Goal: Task Accomplishment & Management: Use online tool/utility

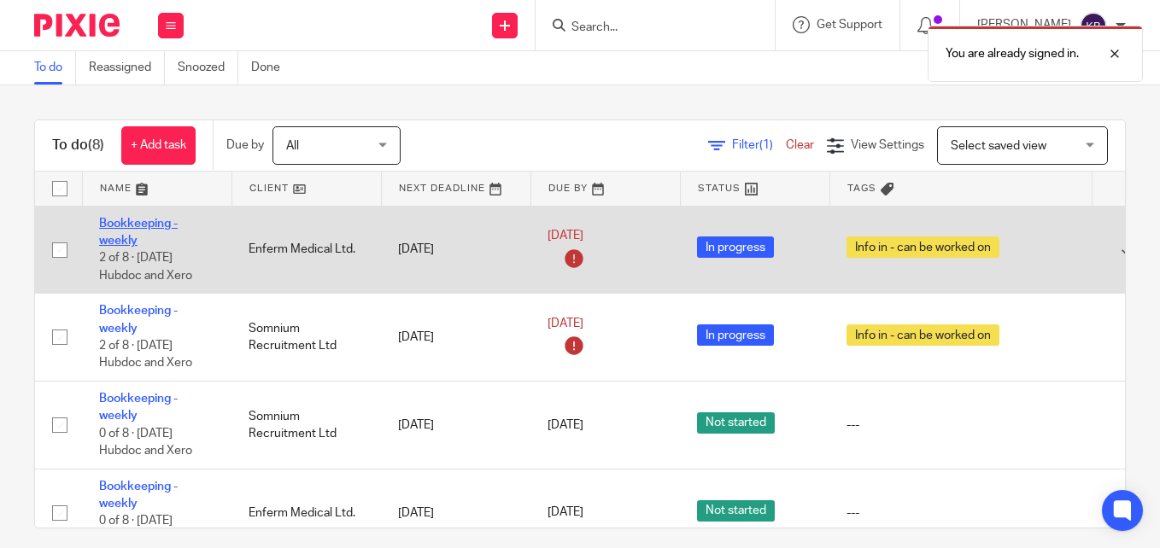
click at [134, 225] on link "Bookkeeping - weekly" at bounding box center [138, 232] width 79 height 29
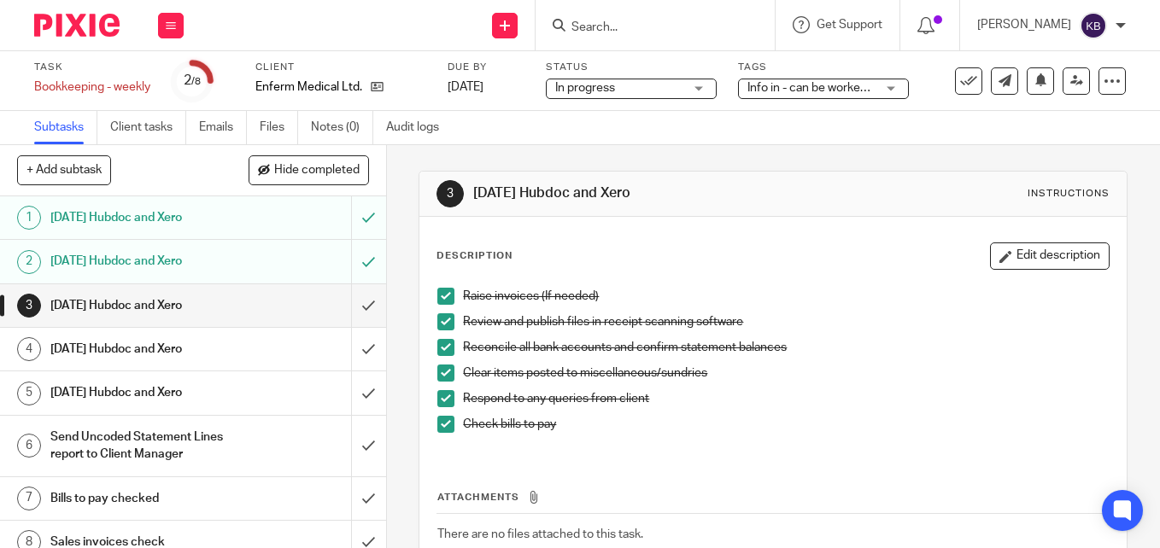
click at [272, 301] on div "[DATE] Hubdoc and Xero" at bounding box center [192, 306] width 284 height 26
click at [349, 308] on input "submit" at bounding box center [193, 305] width 386 height 43
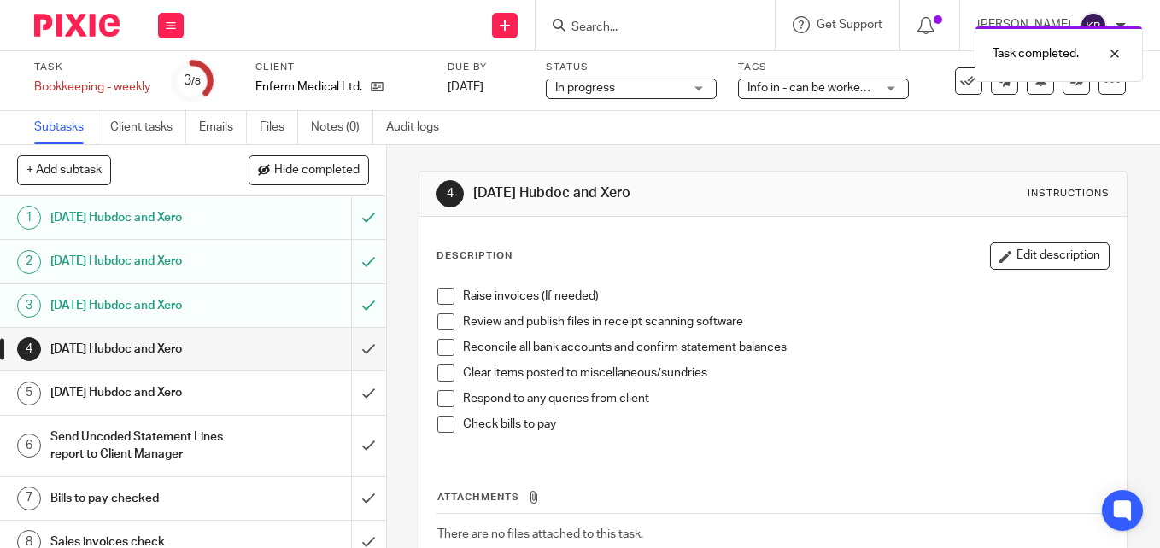
click at [440, 299] on span at bounding box center [445, 296] width 17 height 17
click at [442, 324] on span at bounding box center [445, 321] width 17 height 17
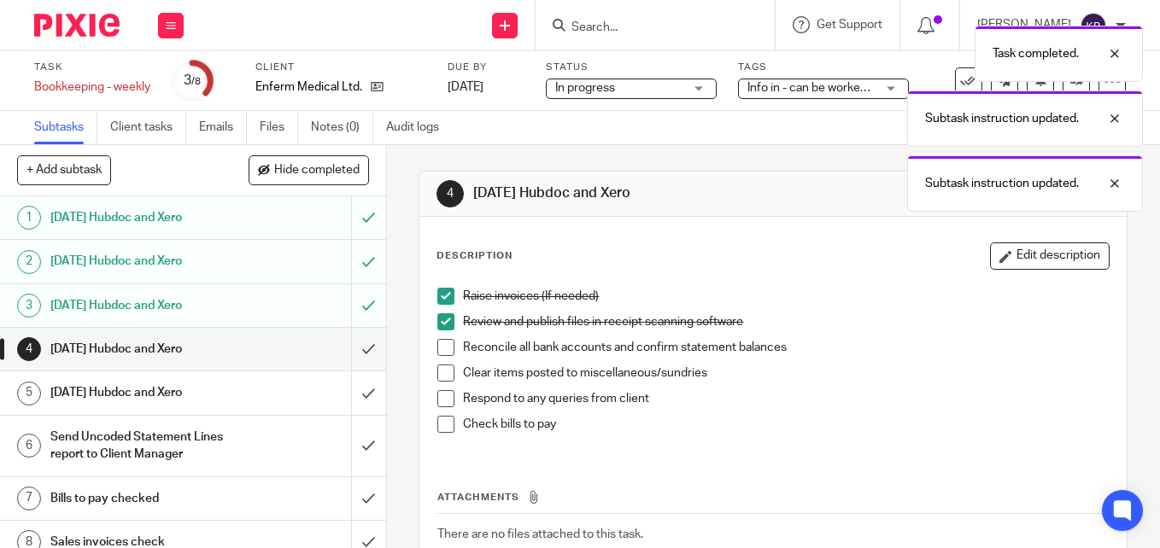
click at [446, 351] on span at bounding box center [445, 347] width 17 height 17
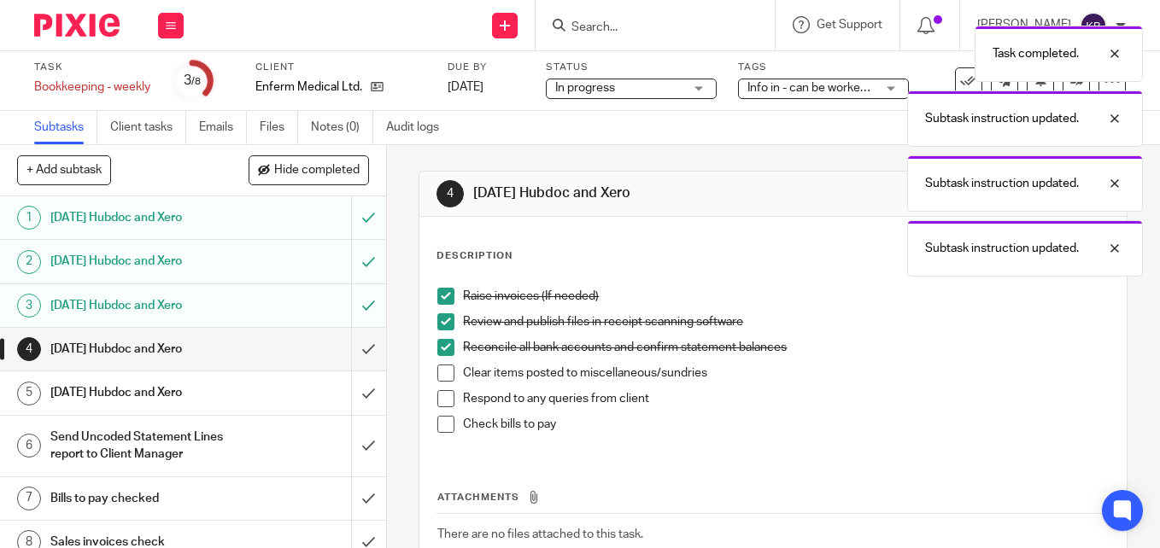
click at [440, 370] on span at bounding box center [445, 373] width 17 height 17
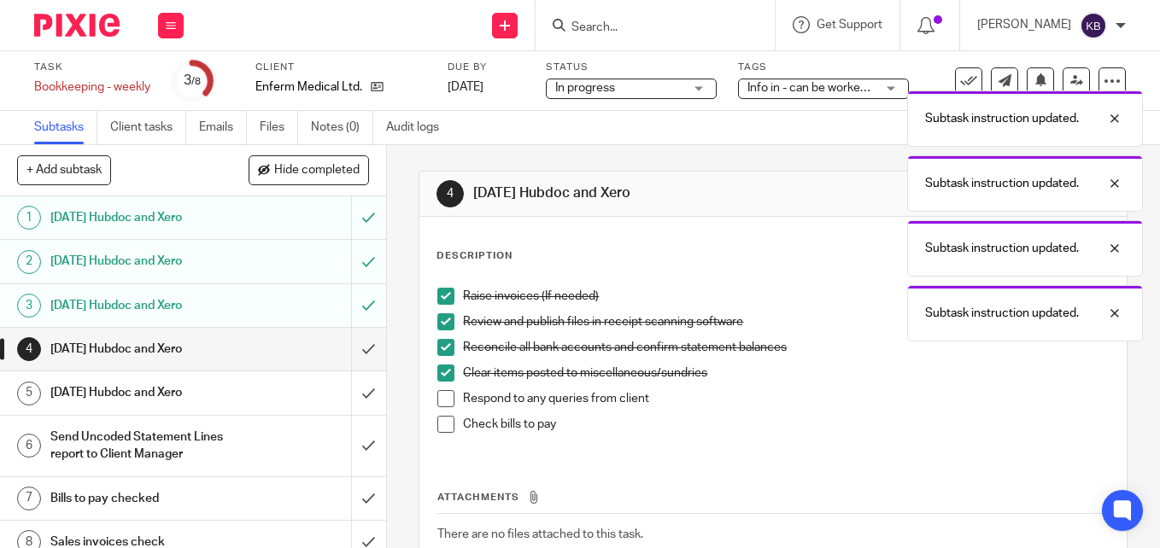
click at [439, 397] on span at bounding box center [445, 398] width 17 height 17
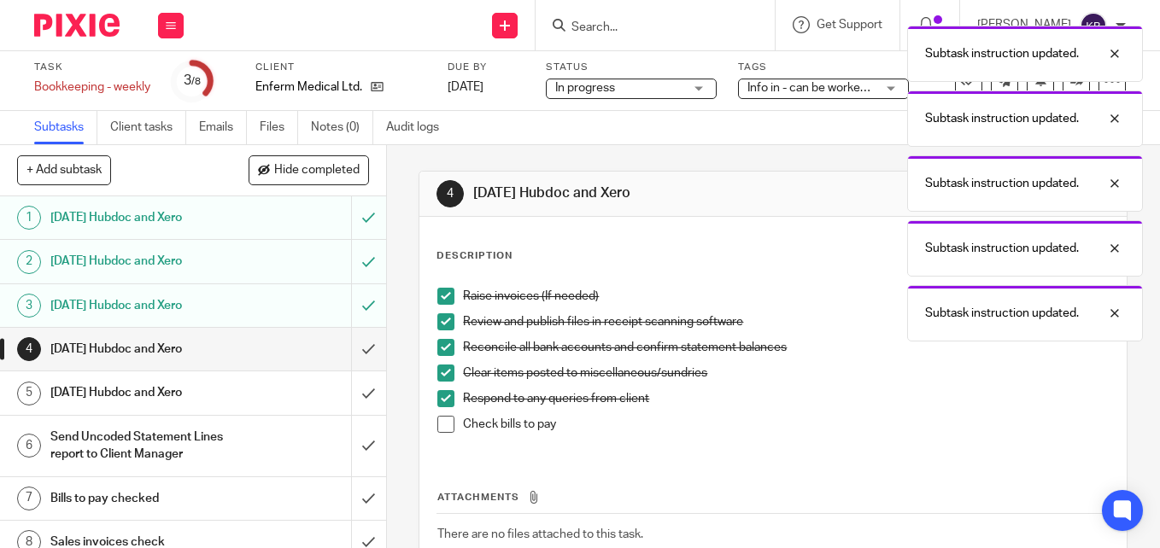
click at [442, 419] on span at bounding box center [445, 424] width 17 height 17
click at [221, 342] on h1 "[DATE] Hubdoc and Xero" at bounding box center [144, 349] width 189 height 26
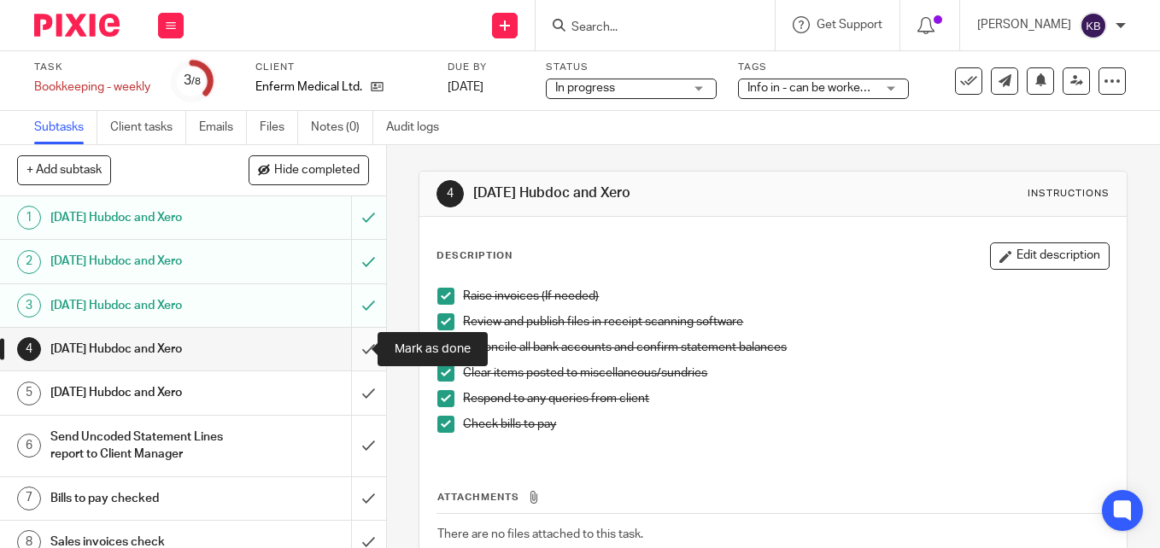
click at [351, 348] on input "submit" at bounding box center [193, 349] width 386 height 43
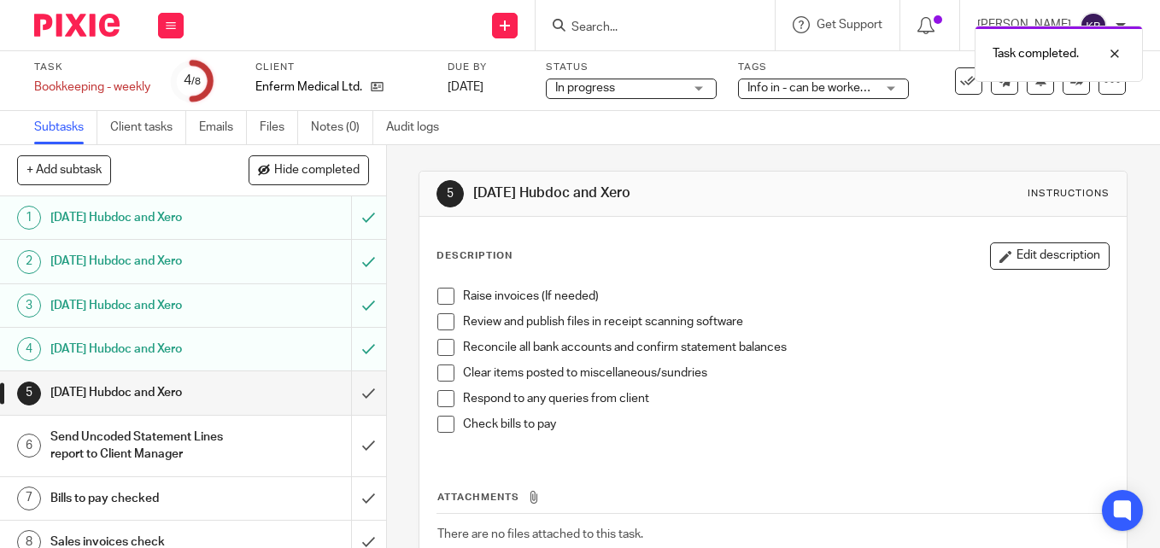
click at [442, 296] on span at bounding box center [445, 296] width 17 height 17
click at [437, 328] on span at bounding box center [445, 321] width 17 height 17
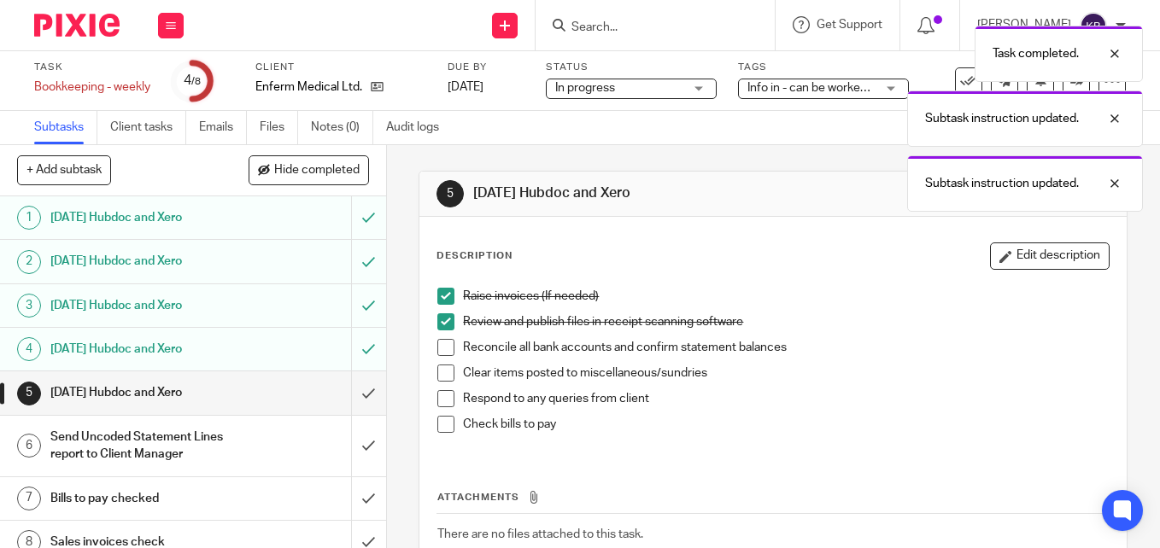
click at [437, 346] on span at bounding box center [445, 347] width 17 height 17
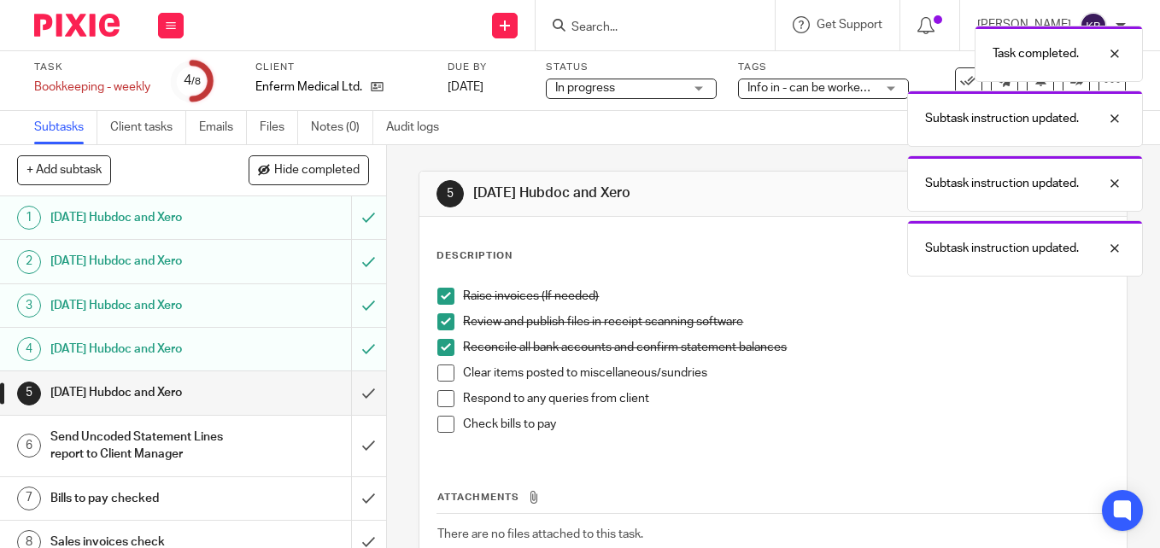
drag, startPoint x: 443, startPoint y: 372, endPoint x: 443, endPoint y: 388, distance: 15.4
click at [443, 373] on span at bounding box center [445, 373] width 17 height 17
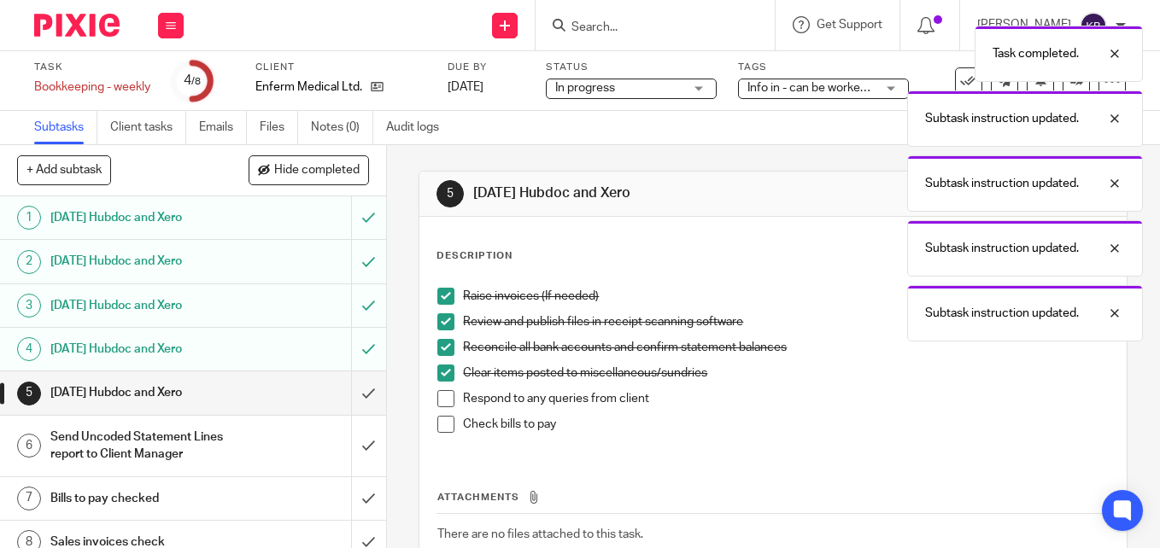
drag, startPoint x: 438, startPoint y: 398, endPoint x: 432, endPoint y: 431, distance: 33.8
click at [438, 400] on span at bounding box center [445, 398] width 17 height 17
click at [440, 423] on span at bounding box center [445, 424] width 17 height 17
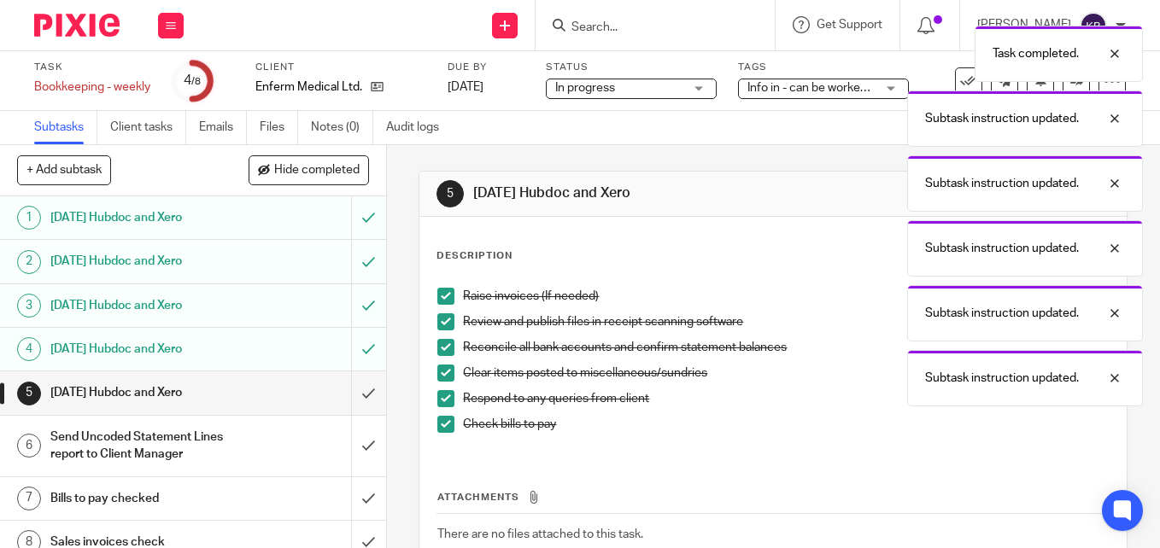
scroll to position [16, 0]
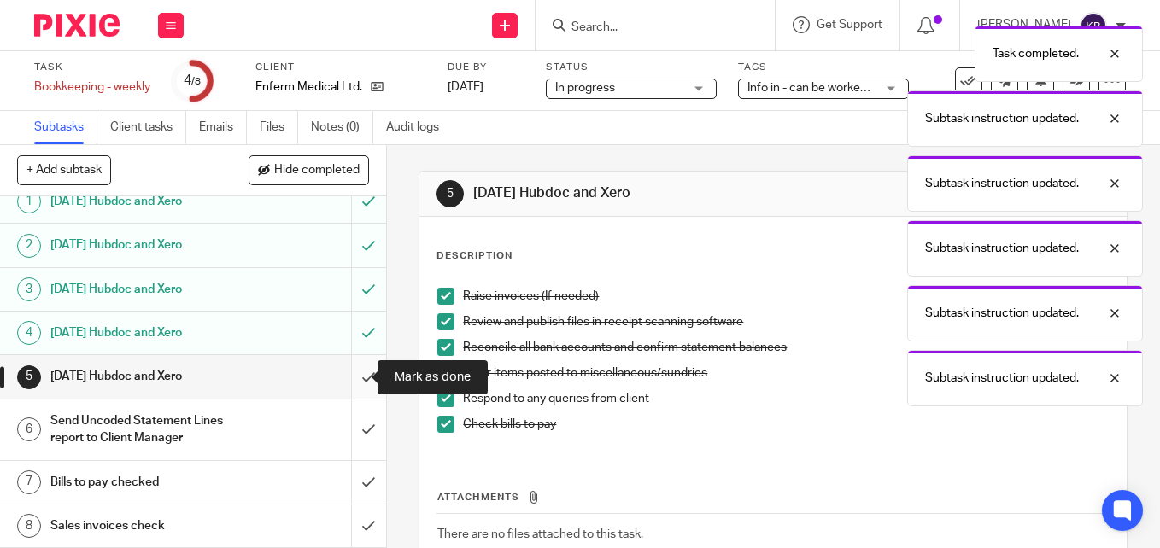
click at [350, 372] on input "submit" at bounding box center [193, 376] width 386 height 43
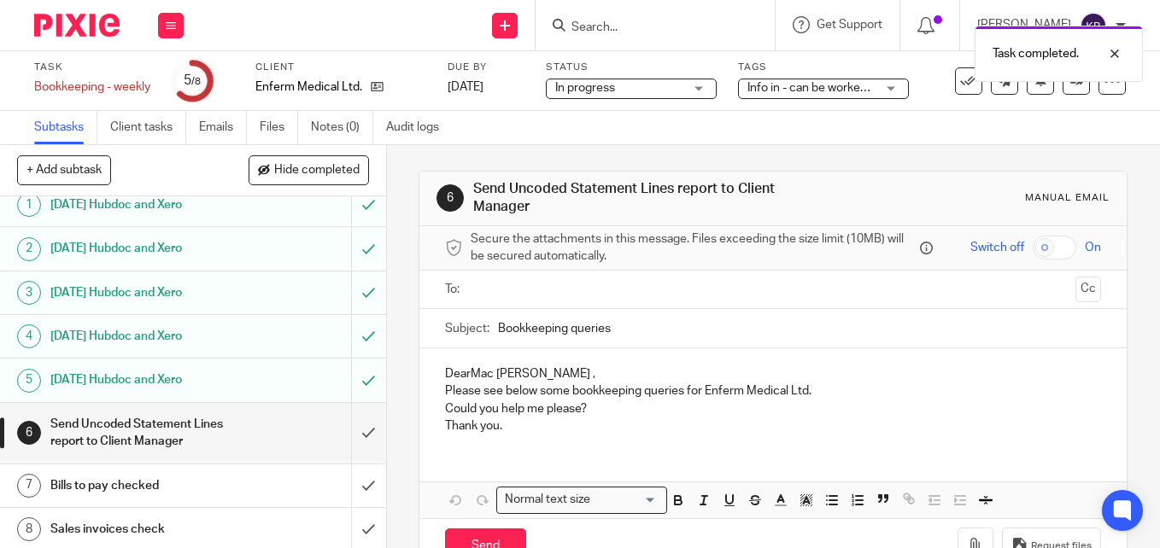
scroll to position [16, 0]
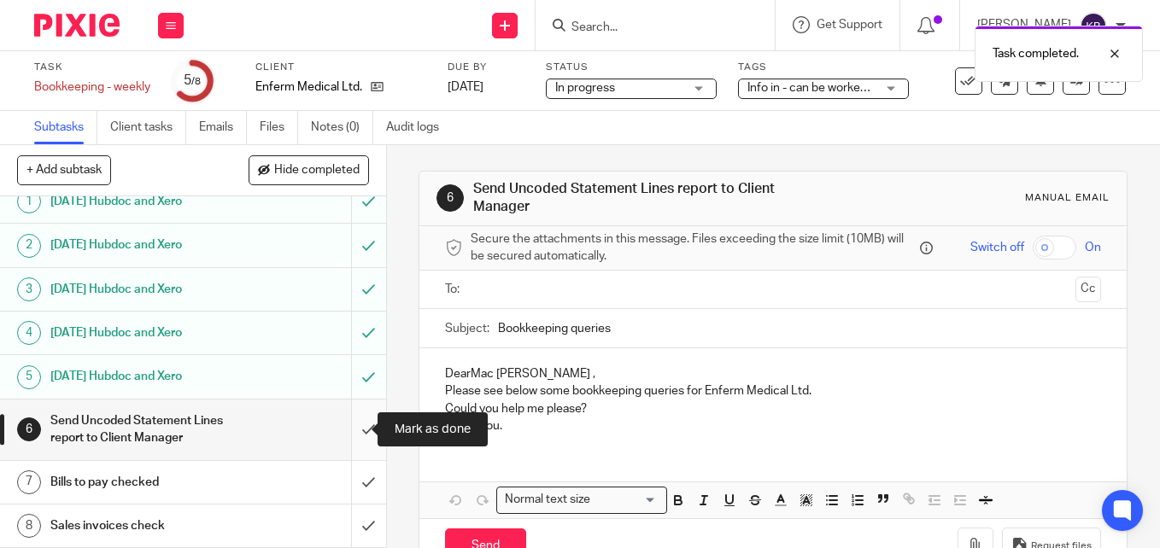
click at [355, 423] on input "submit" at bounding box center [193, 430] width 386 height 61
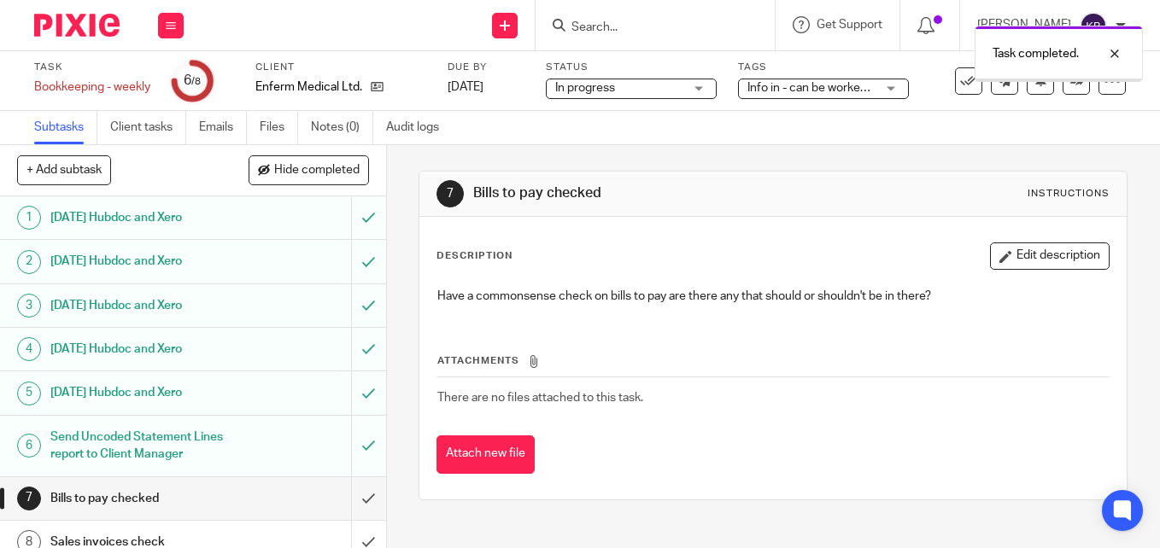
scroll to position [16, 0]
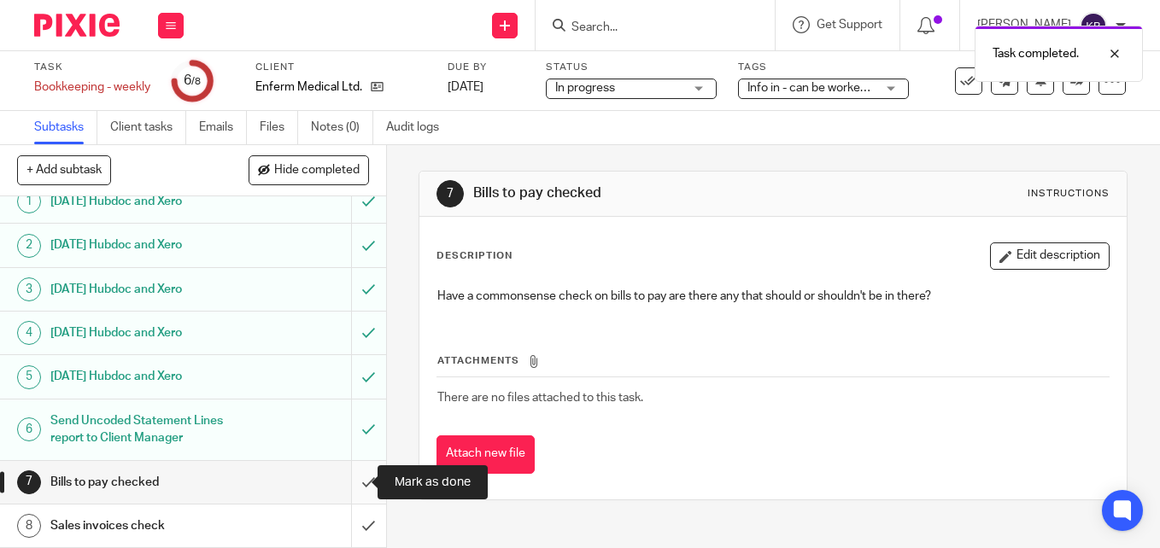
click at [347, 472] on input "submit" at bounding box center [193, 482] width 386 height 43
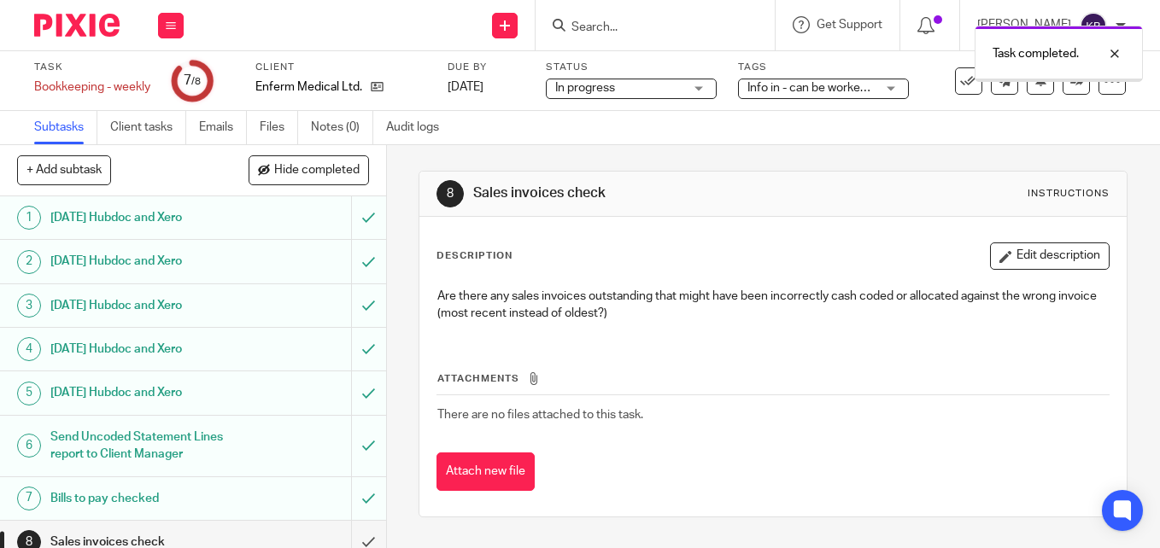
scroll to position [16, 0]
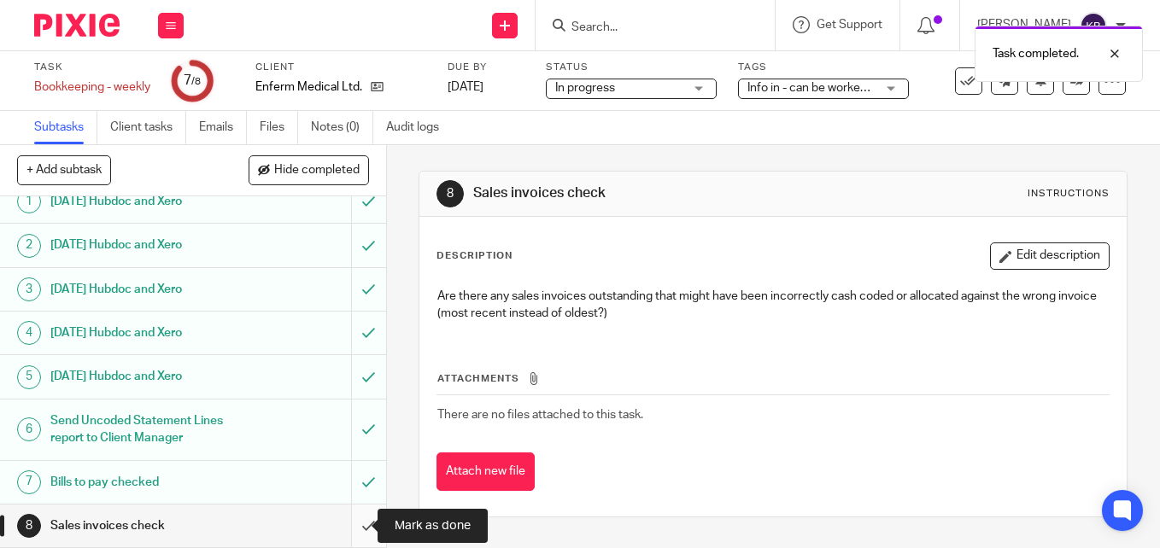
click at [354, 526] on input "submit" at bounding box center [193, 526] width 386 height 43
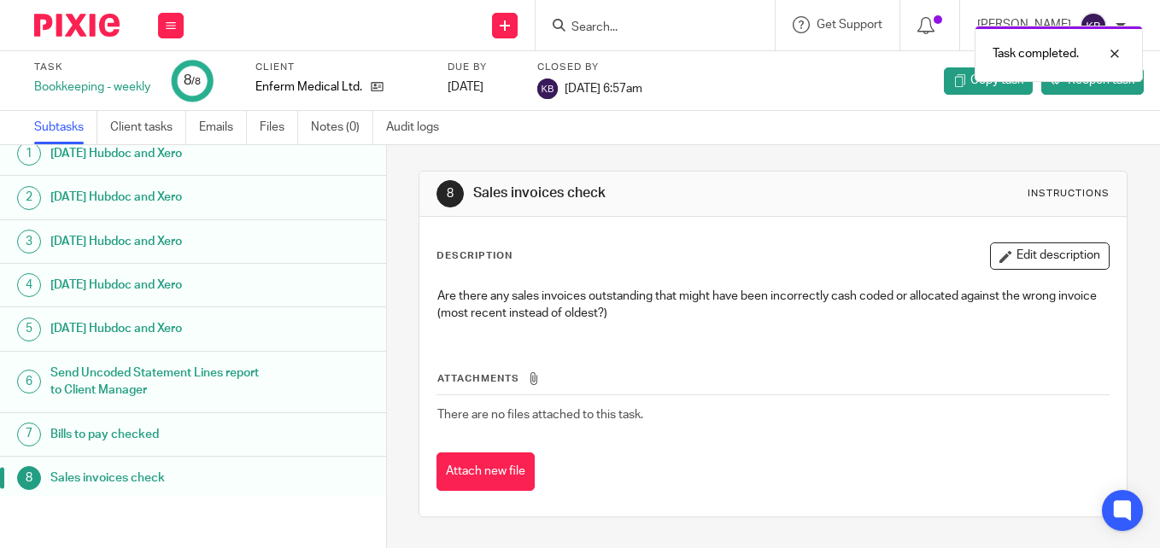
scroll to position [16, 0]
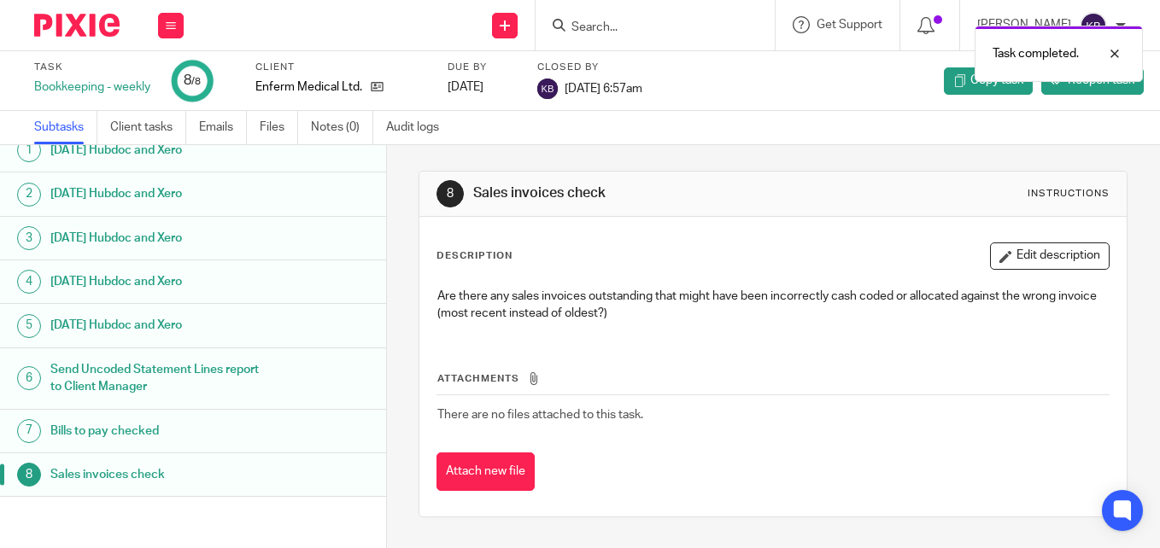
click at [78, 37] on div at bounding box center [70, 25] width 141 height 50
click at [1110, 51] on div at bounding box center [1102, 54] width 46 height 20
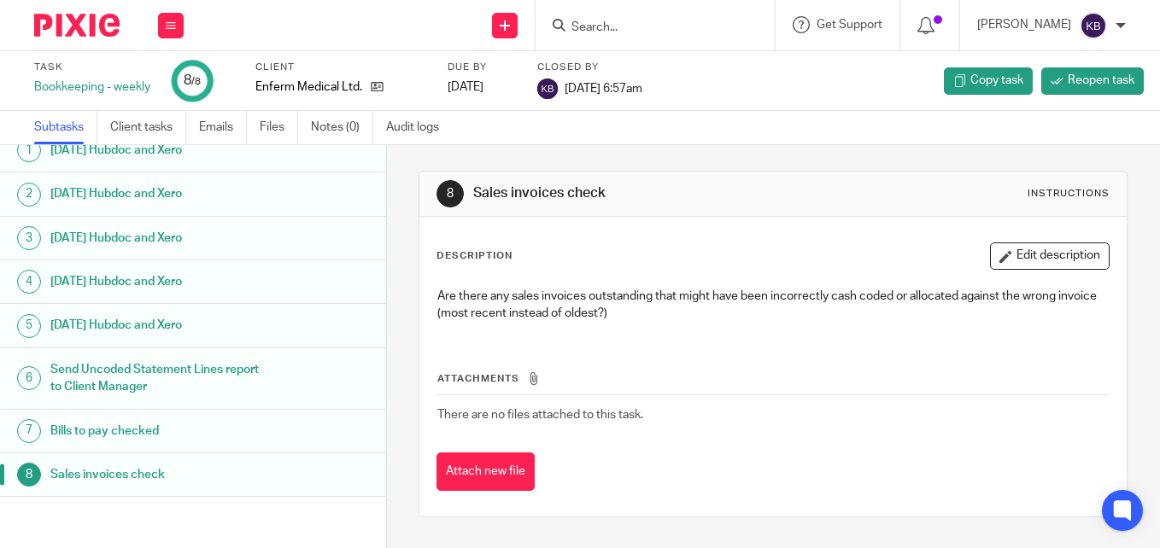
click at [79, 23] on img at bounding box center [76, 25] width 85 height 23
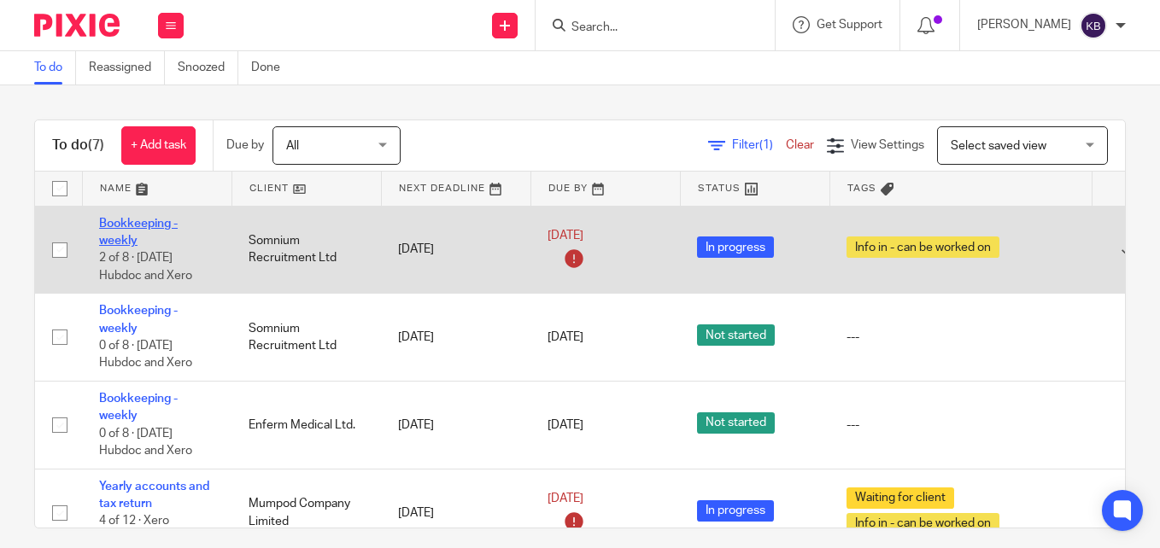
click at [115, 226] on link "Bookkeeping - weekly" at bounding box center [138, 232] width 79 height 29
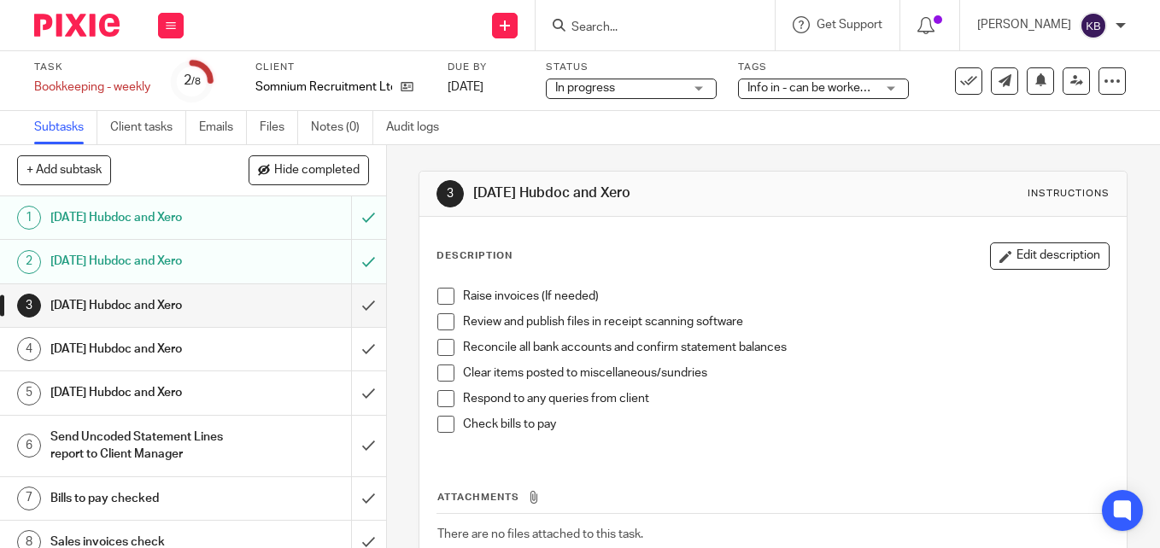
click at [443, 298] on span at bounding box center [445, 296] width 17 height 17
drag, startPoint x: 441, startPoint y: 318, endPoint x: 441, endPoint y: 332, distance: 14.5
click at [441, 319] on span at bounding box center [445, 321] width 17 height 17
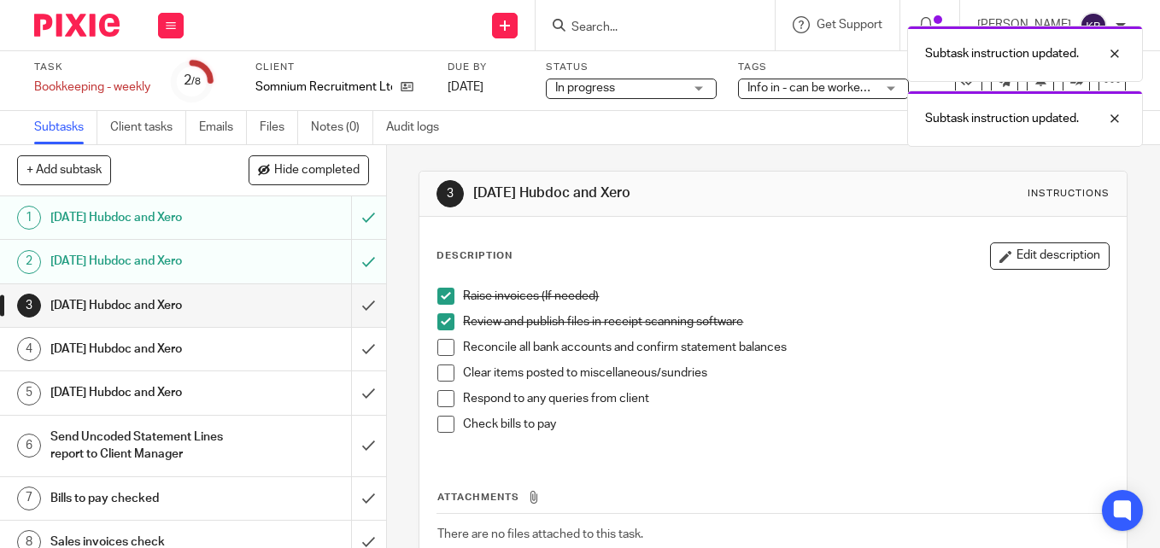
drag, startPoint x: 438, startPoint y: 345, endPoint x: 443, endPoint y: 374, distance: 29.5
click at [438, 348] on span at bounding box center [445, 347] width 17 height 17
click at [443, 374] on span at bounding box center [445, 373] width 17 height 17
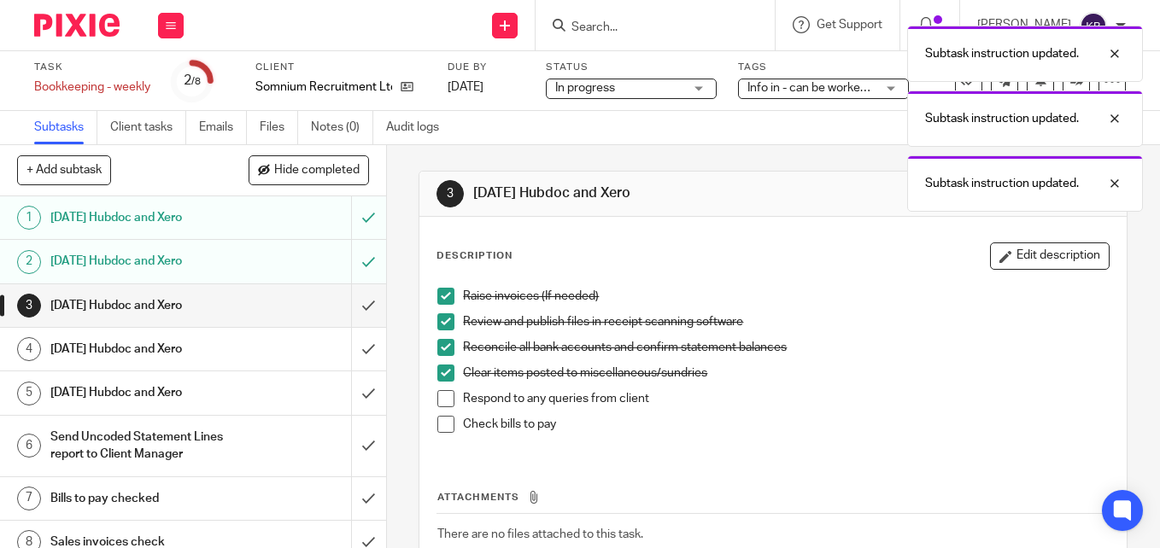
click at [439, 396] on span at bounding box center [445, 398] width 17 height 17
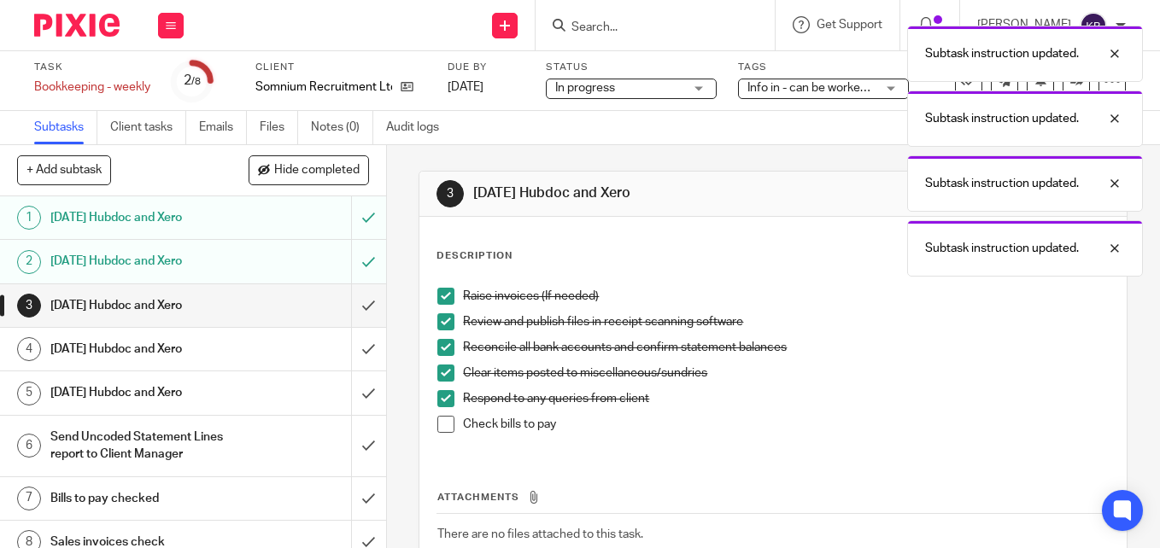
click at [442, 431] on span at bounding box center [445, 424] width 17 height 17
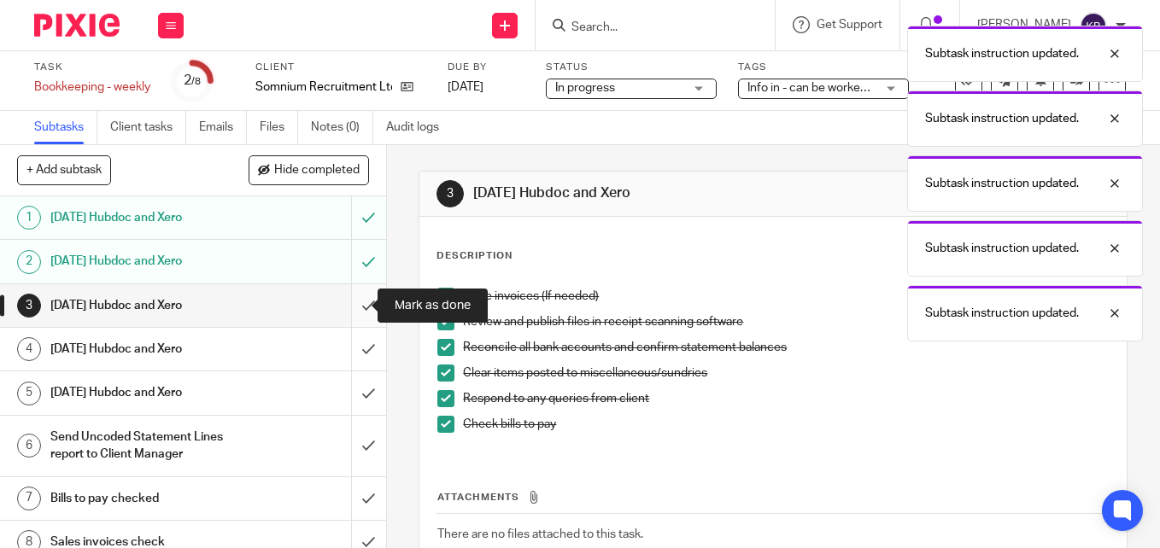
click at [343, 305] on input "submit" at bounding box center [193, 305] width 386 height 43
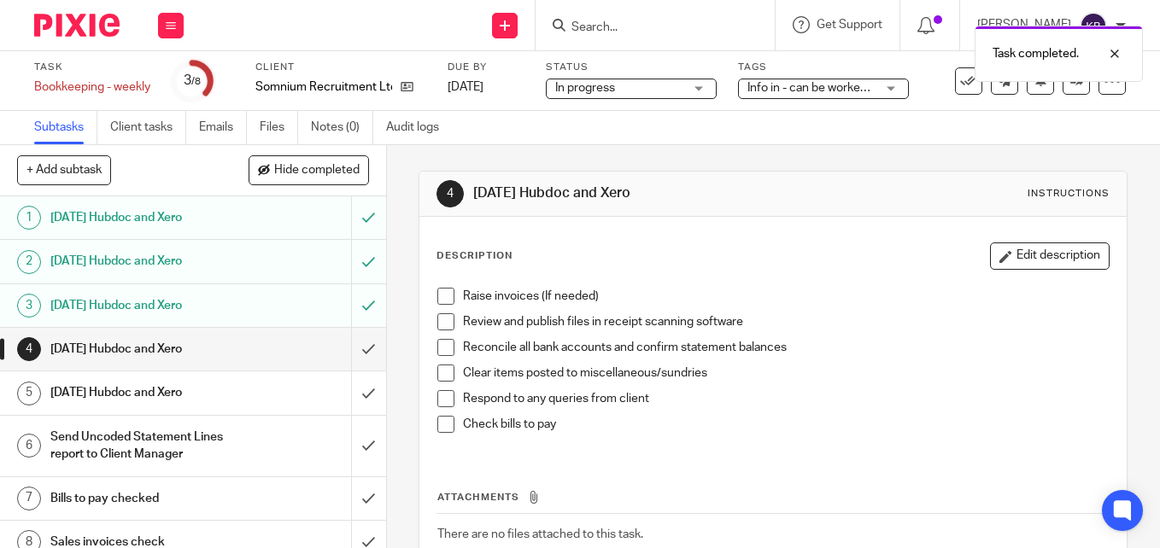
click at [429, 302] on div "Raise invoices (If needed) Review and publish files in receipt scanning softwar…" at bounding box center [773, 366] width 688 height 175
click at [438, 295] on span at bounding box center [445, 296] width 17 height 17
click at [439, 319] on span at bounding box center [445, 321] width 17 height 17
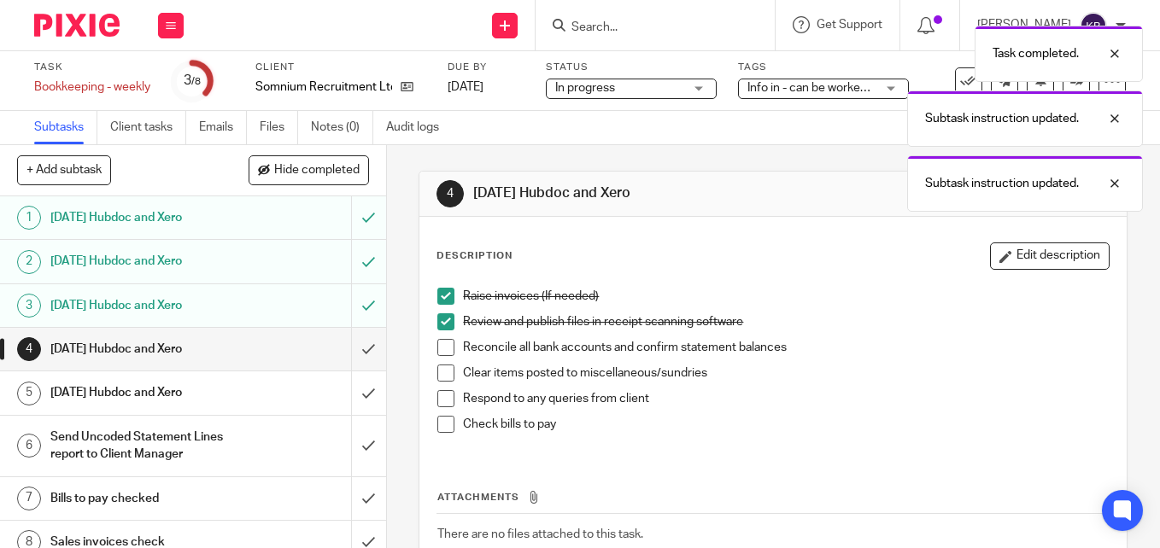
click at [437, 346] on span at bounding box center [445, 347] width 17 height 17
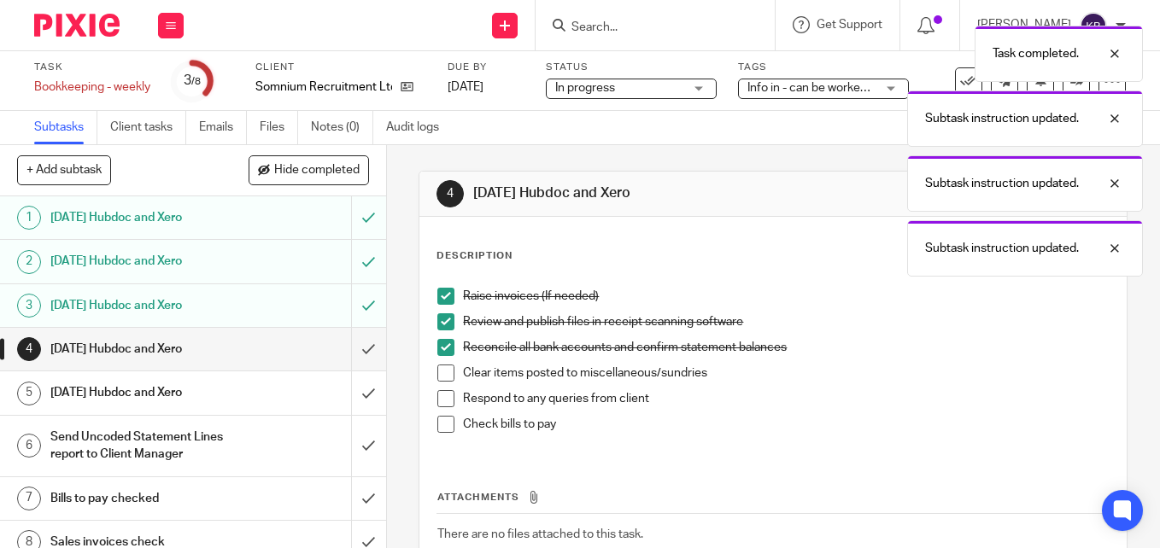
drag, startPoint x: 441, startPoint y: 372, endPoint x: 441, endPoint y: 385, distance: 12.8
click at [441, 373] on span at bounding box center [445, 373] width 17 height 17
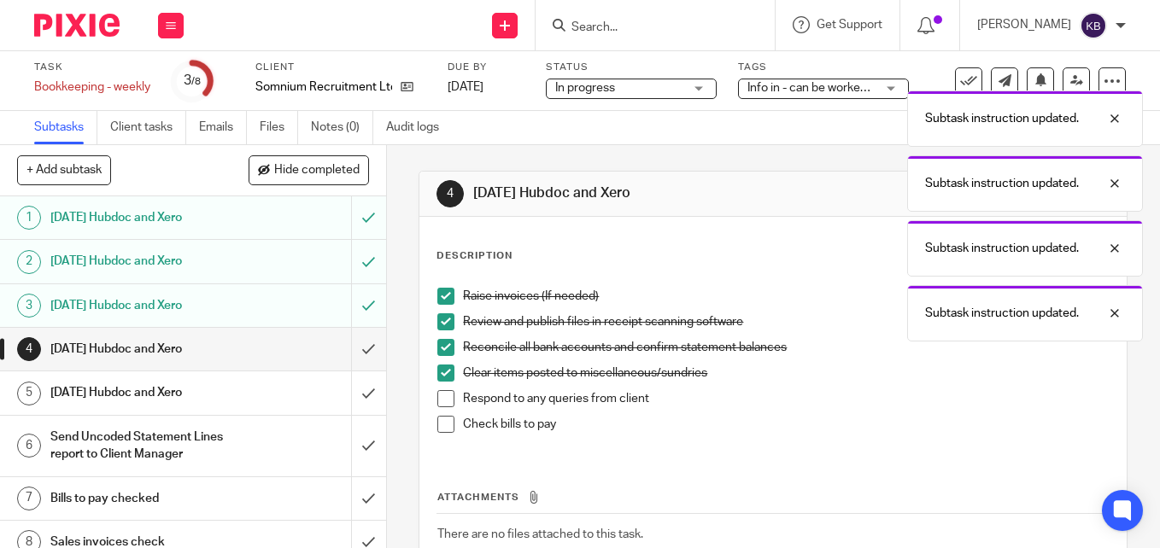
drag, startPoint x: 441, startPoint y: 399, endPoint x: 441, endPoint y: 412, distance: 12.8
click at [441, 400] on span at bounding box center [445, 398] width 17 height 17
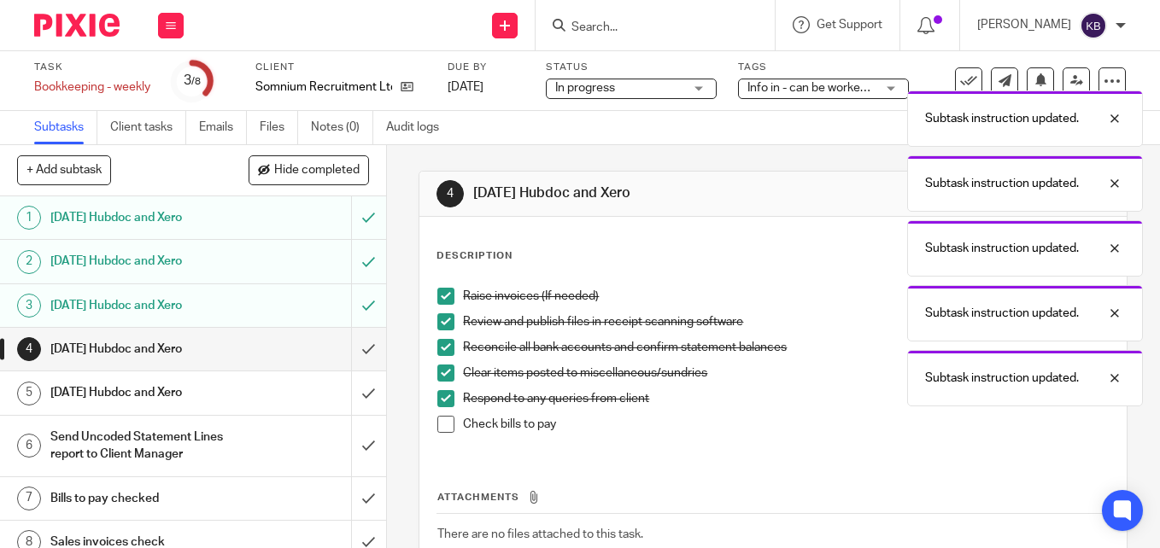
click at [442, 427] on span at bounding box center [445, 424] width 17 height 17
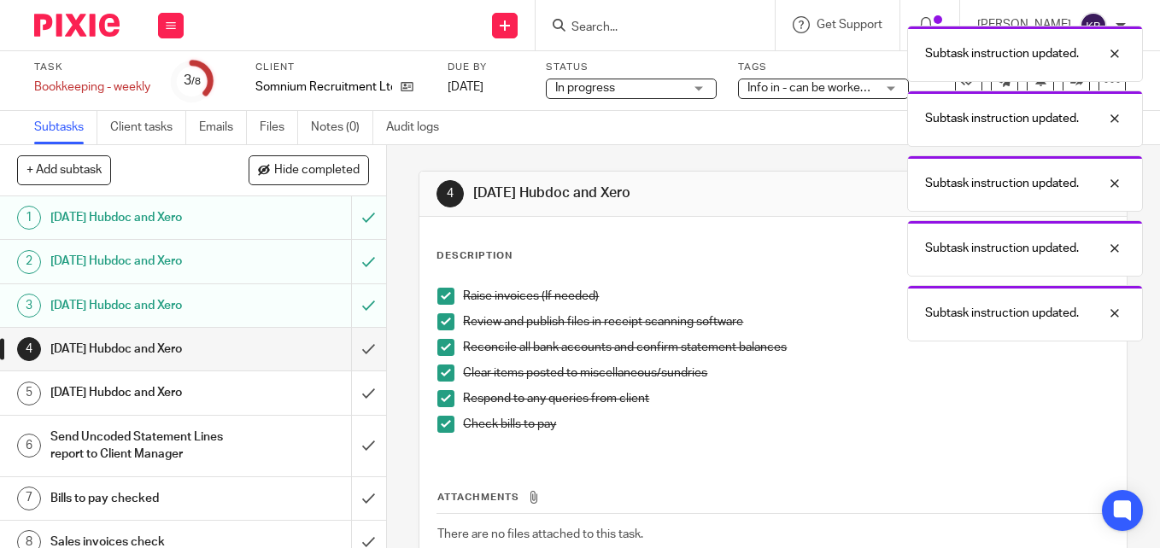
click at [217, 348] on h1 "[DATE] Hubdoc and Xero" at bounding box center [144, 349] width 189 height 26
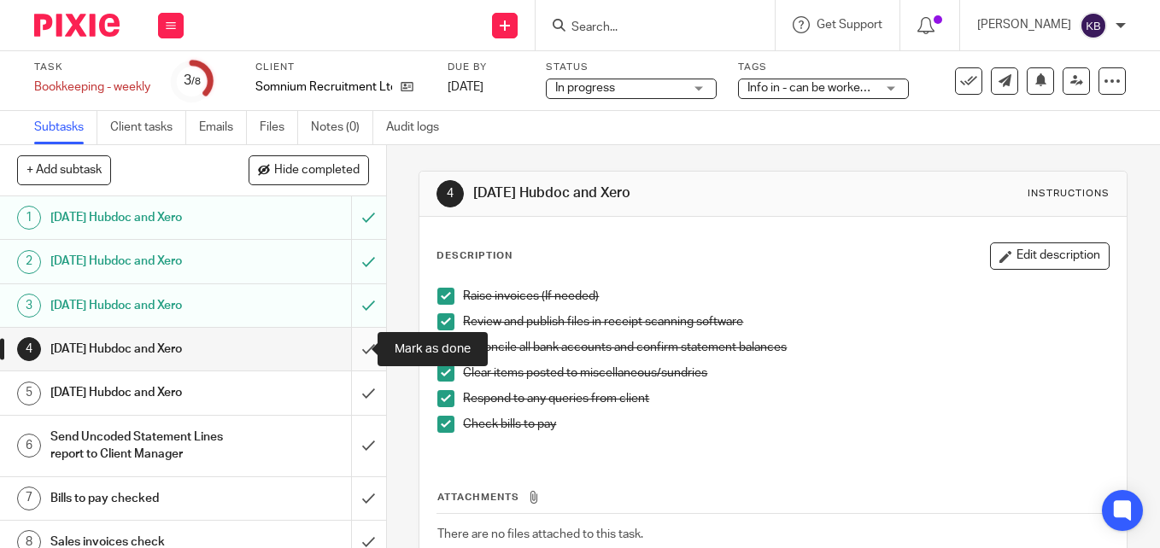
click at [353, 348] on input "submit" at bounding box center [193, 349] width 386 height 43
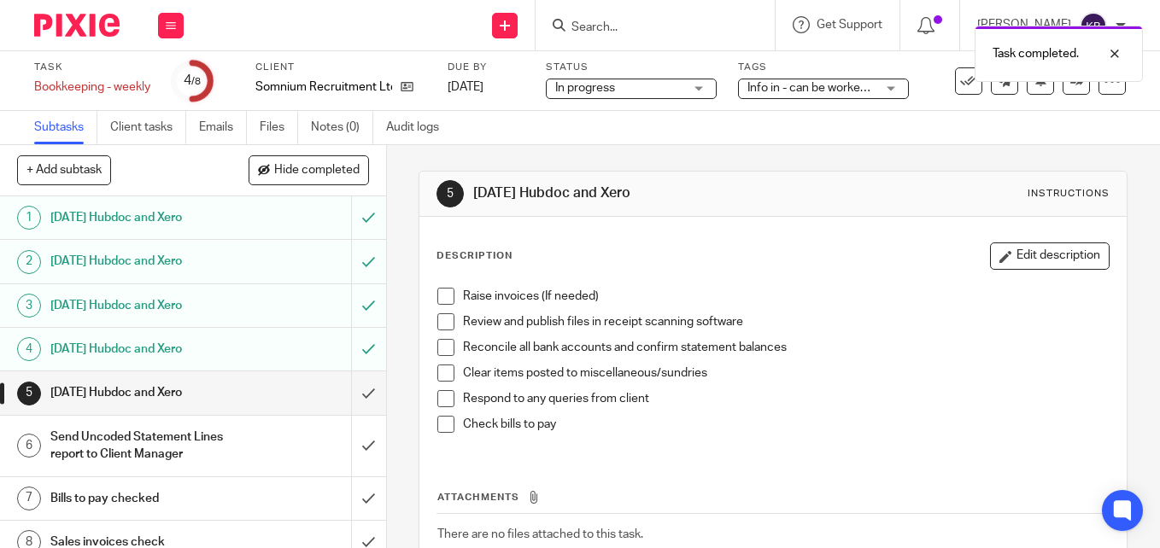
drag, startPoint x: 442, startPoint y: 294, endPoint x: 444, endPoint y: 315, distance: 21.4
click at [442, 294] on span at bounding box center [445, 296] width 17 height 17
click at [444, 325] on span at bounding box center [445, 321] width 17 height 17
drag, startPoint x: 438, startPoint y: 354, endPoint x: 438, endPoint y: 366, distance: 11.1
click at [438, 356] on li "Reconcile all bank accounts and confirm statement balances" at bounding box center [772, 352] width 671 height 26
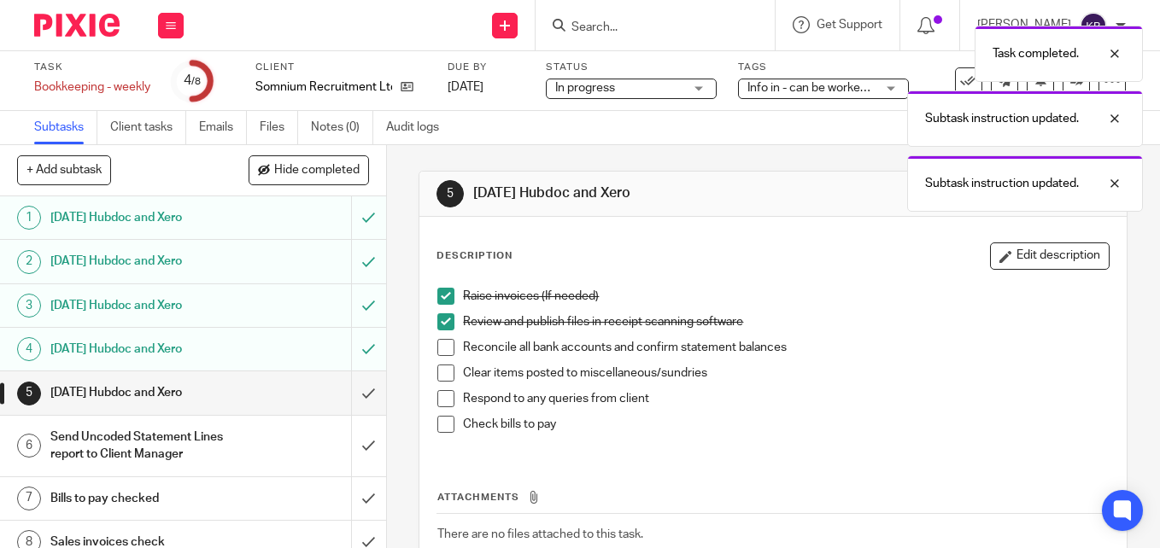
click at [439, 353] on span at bounding box center [445, 347] width 17 height 17
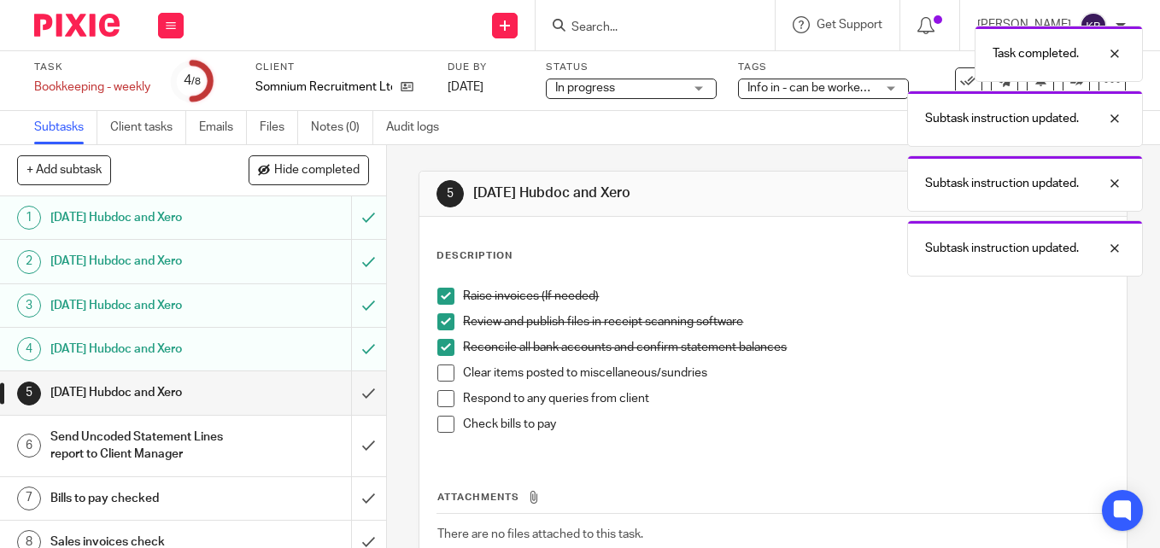
click at [441, 371] on span at bounding box center [445, 373] width 17 height 17
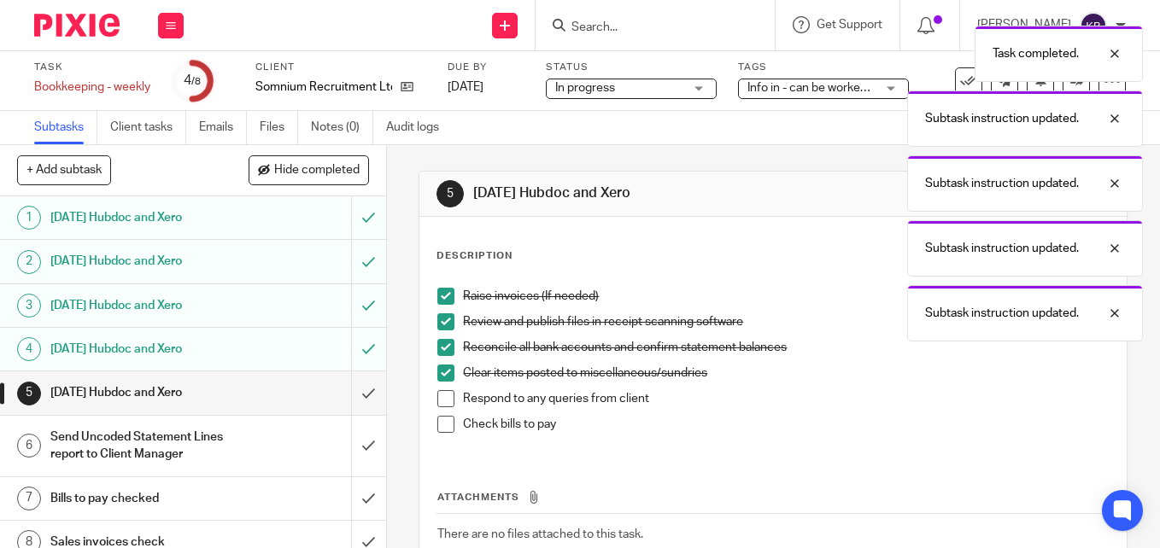
click at [439, 398] on span at bounding box center [445, 398] width 17 height 17
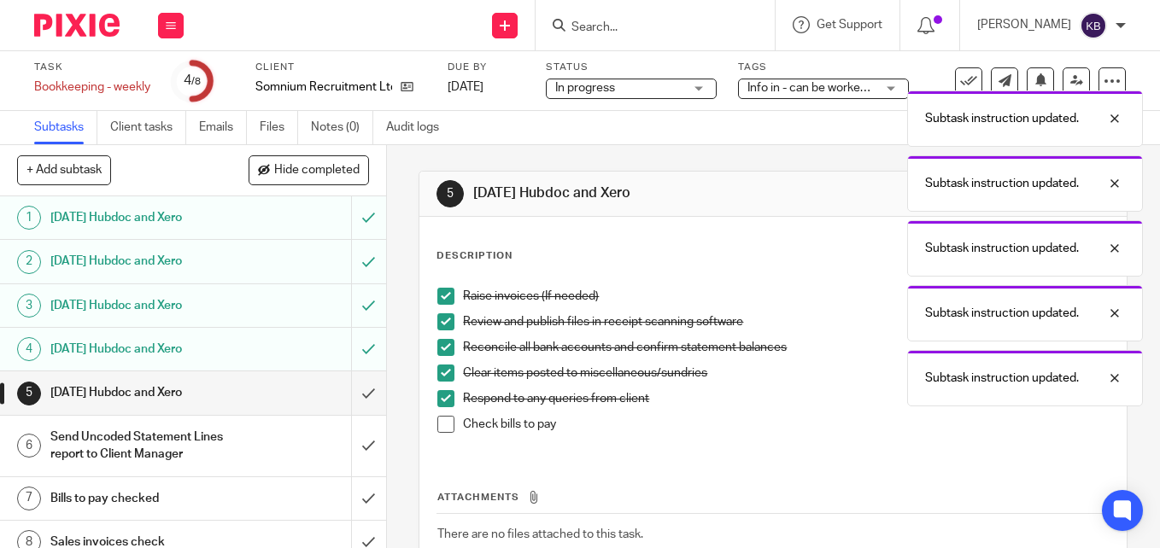
click at [437, 429] on span at bounding box center [445, 424] width 17 height 17
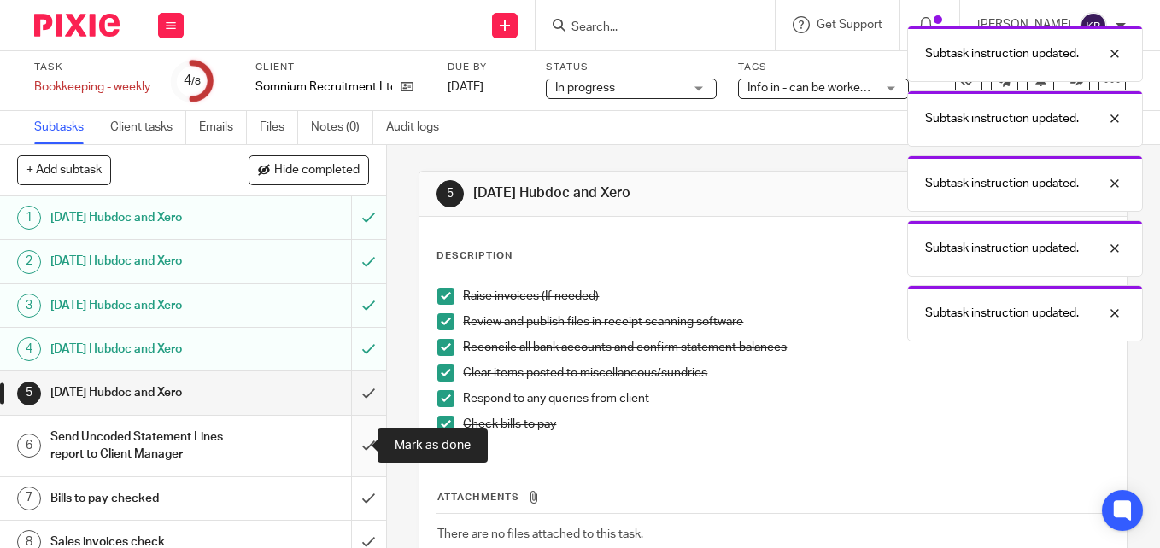
click at [340, 451] on input "submit" at bounding box center [193, 446] width 386 height 61
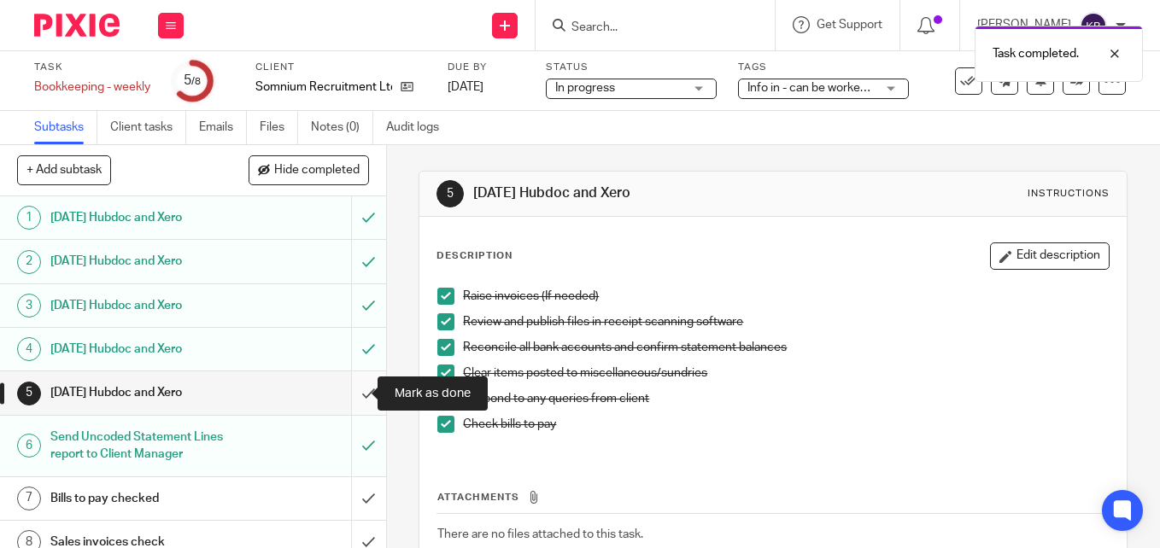
click at [350, 391] on input "submit" at bounding box center [193, 392] width 386 height 43
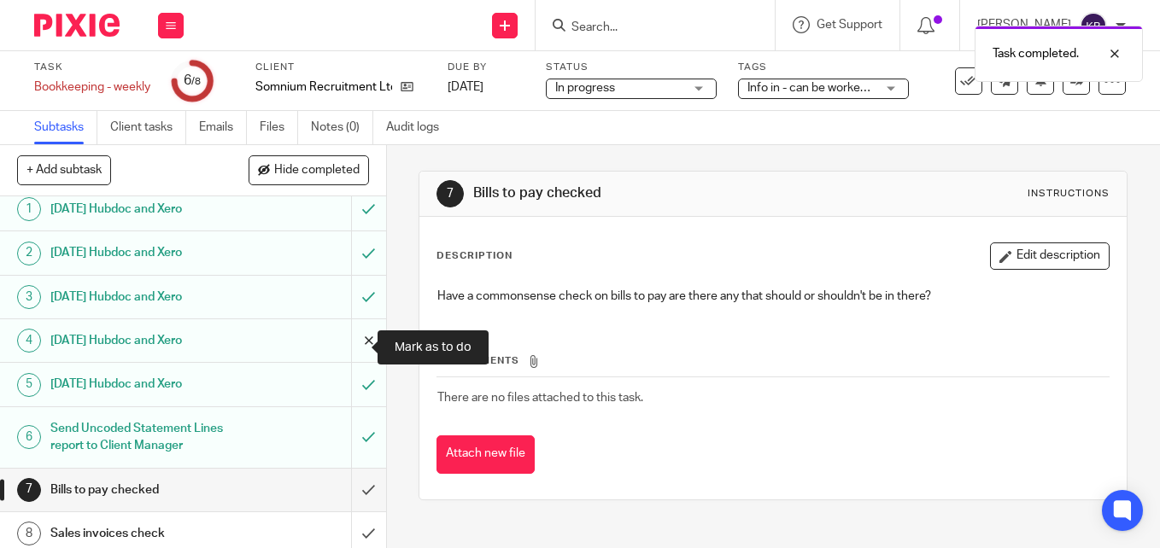
scroll to position [16, 0]
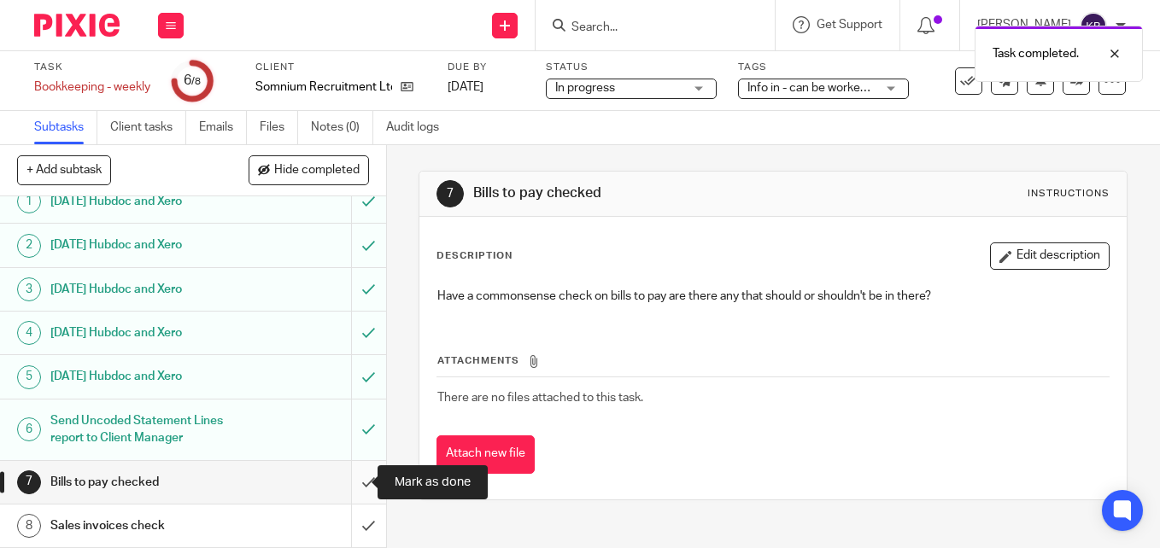
click at [345, 487] on input "submit" at bounding box center [193, 482] width 386 height 43
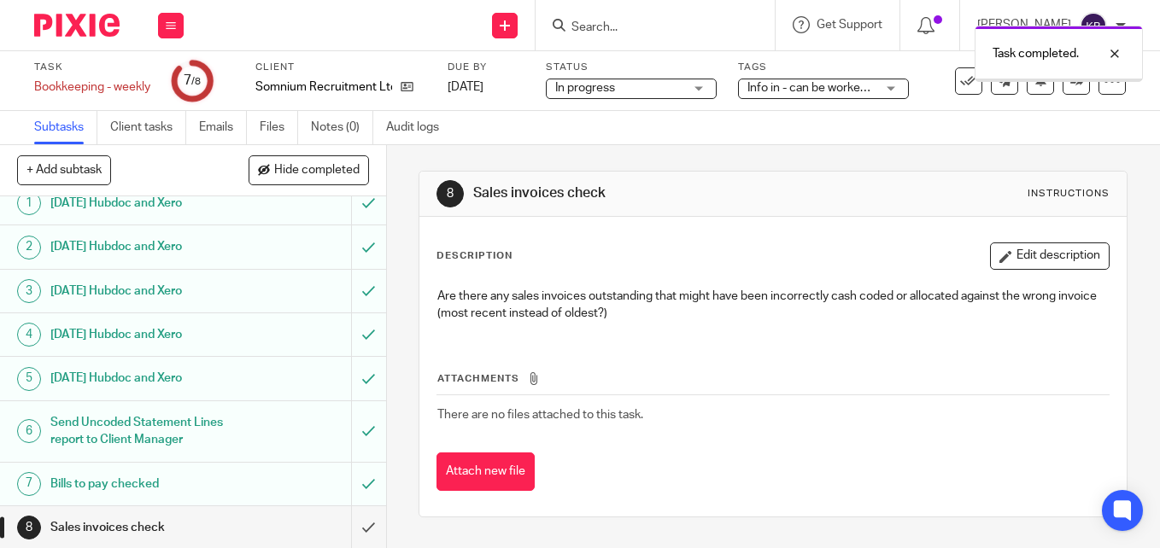
scroll to position [16, 0]
click at [342, 524] on input "submit" at bounding box center [193, 526] width 386 height 43
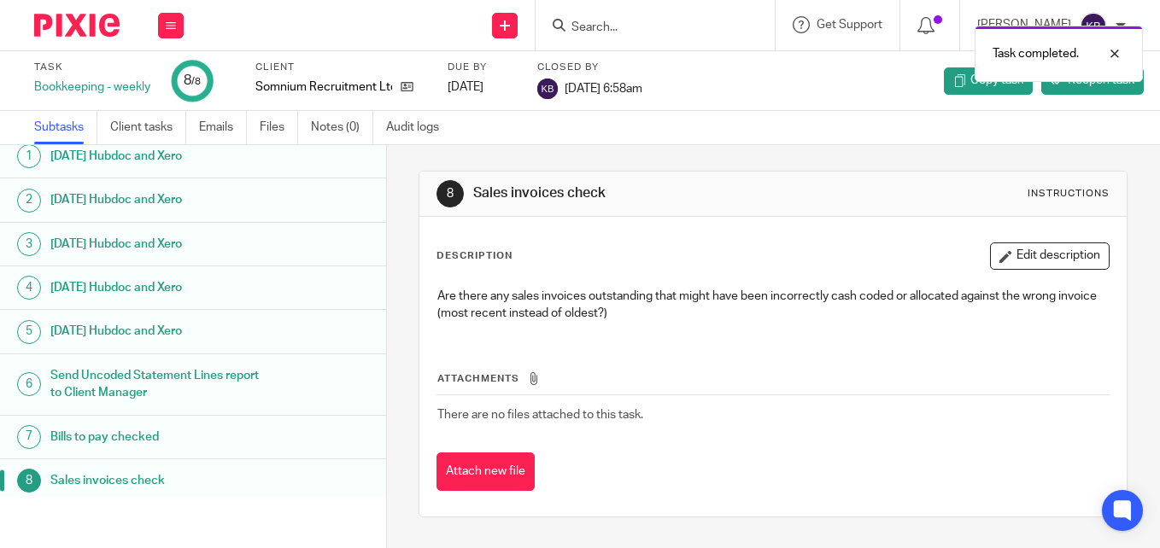
scroll to position [16, 0]
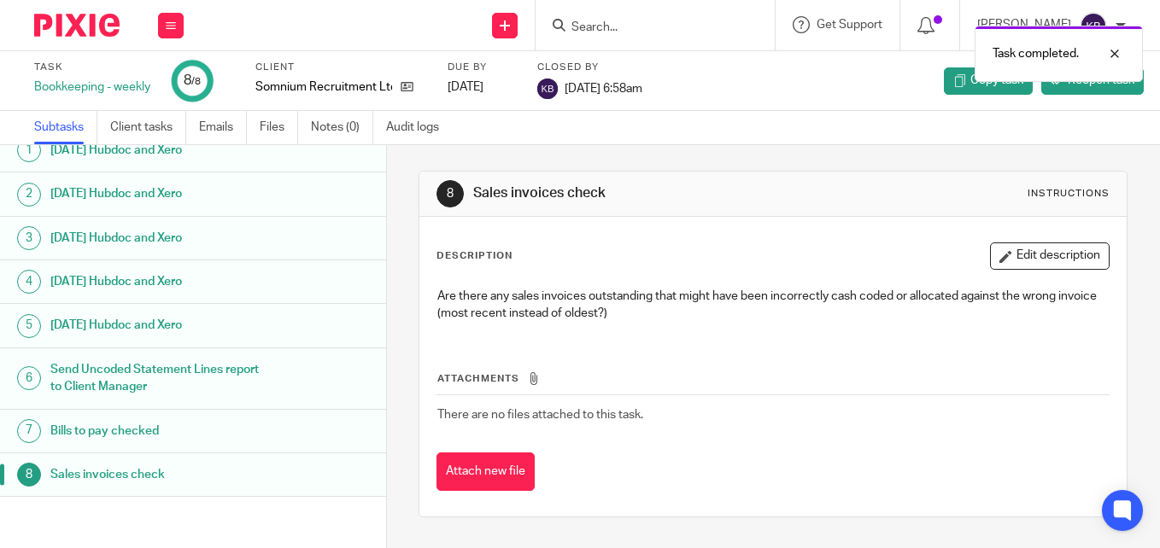
click at [79, 26] on img at bounding box center [76, 25] width 85 height 23
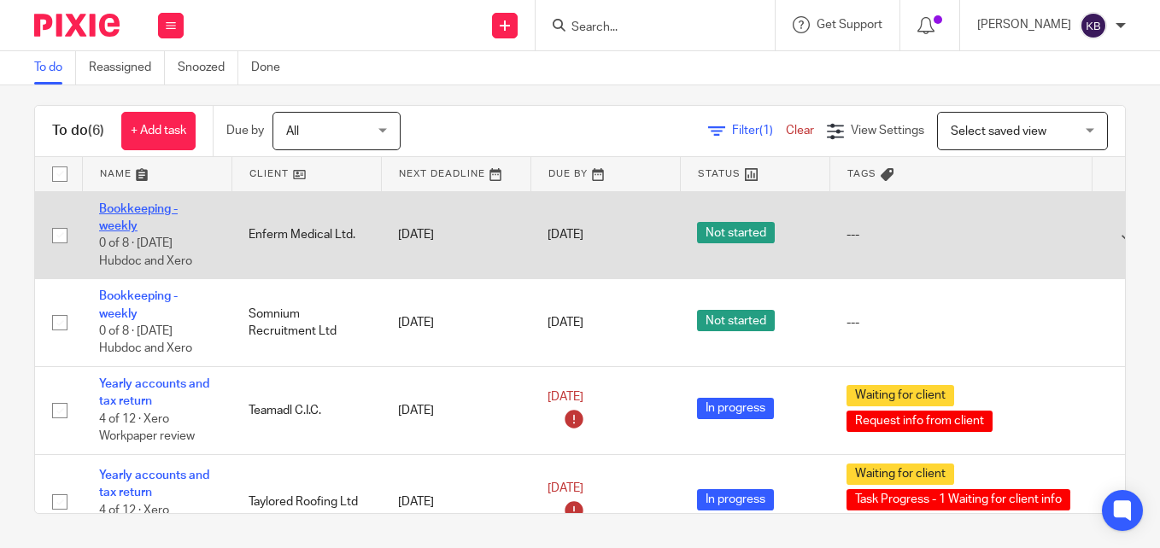
click at [126, 223] on link "Bookkeeping - weekly" at bounding box center [138, 217] width 79 height 29
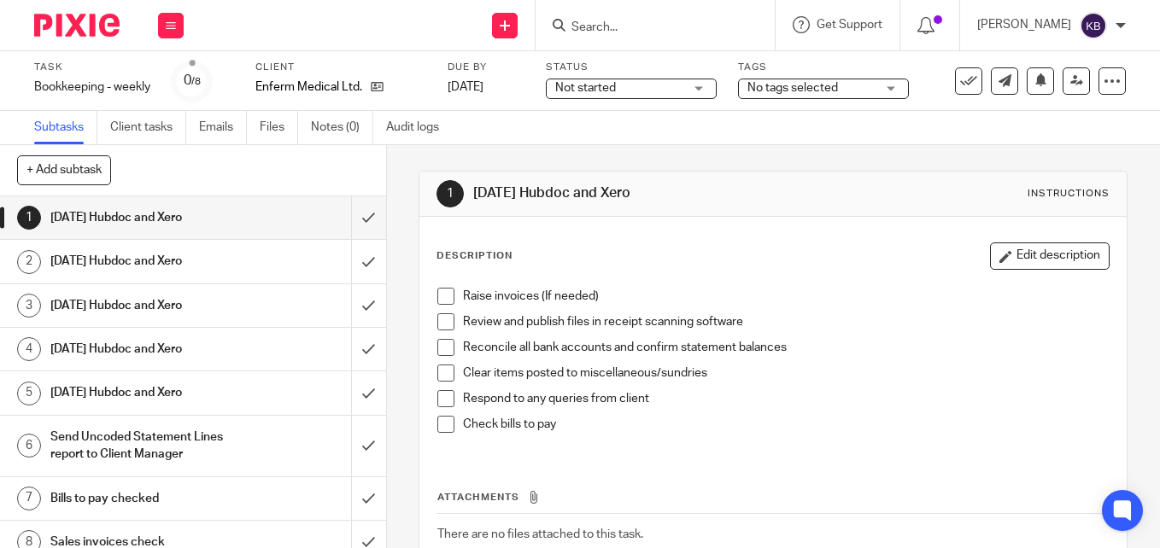
click at [437, 297] on span at bounding box center [445, 296] width 17 height 17
click at [444, 320] on span at bounding box center [445, 321] width 17 height 17
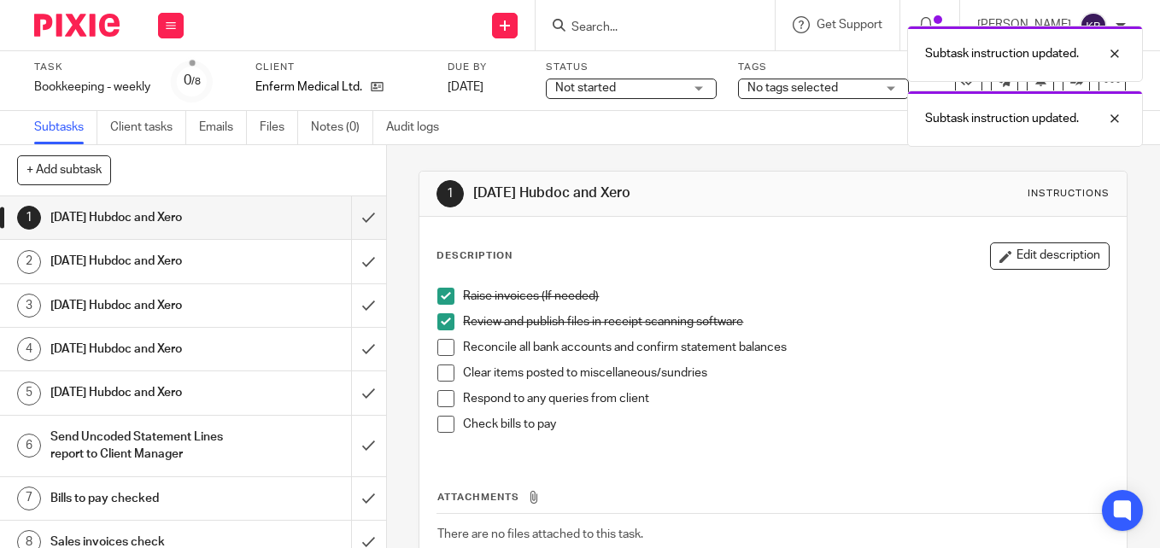
drag, startPoint x: 707, startPoint y: 95, endPoint x: 694, endPoint y: 83, distance: 17.5
click at [698, 86] on div "Subtask instruction updated. Subtask instruction updated." at bounding box center [861, 82] width 563 height 130
click at [694, 82] on div "Subtask instruction updated. Subtask instruction updated." at bounding box center [861, 82] width 563 height 130
click at [652, 92] on div "Subtask instruction updated. Subtask instruction updated." at bounding box center [861, 82] width 563 height 130
click at [691, 85] on div "Subtask instruction updated. Subtask instruction updated." at bounding box center [861, 82] width 563 height 130
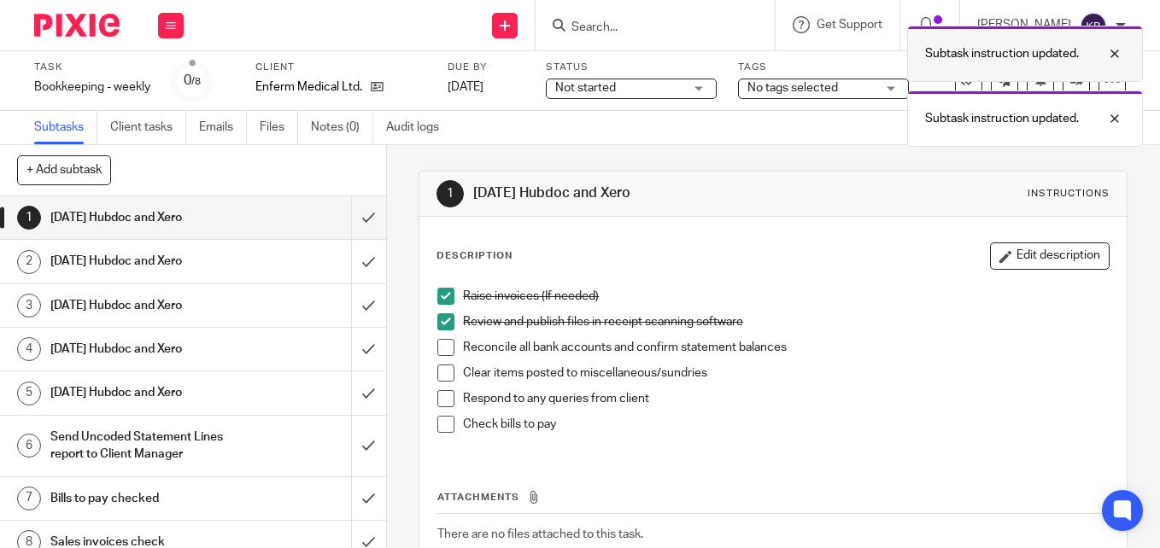
click at [1119, 45] on div at bounding box center [1102, 54] width 46 height 20
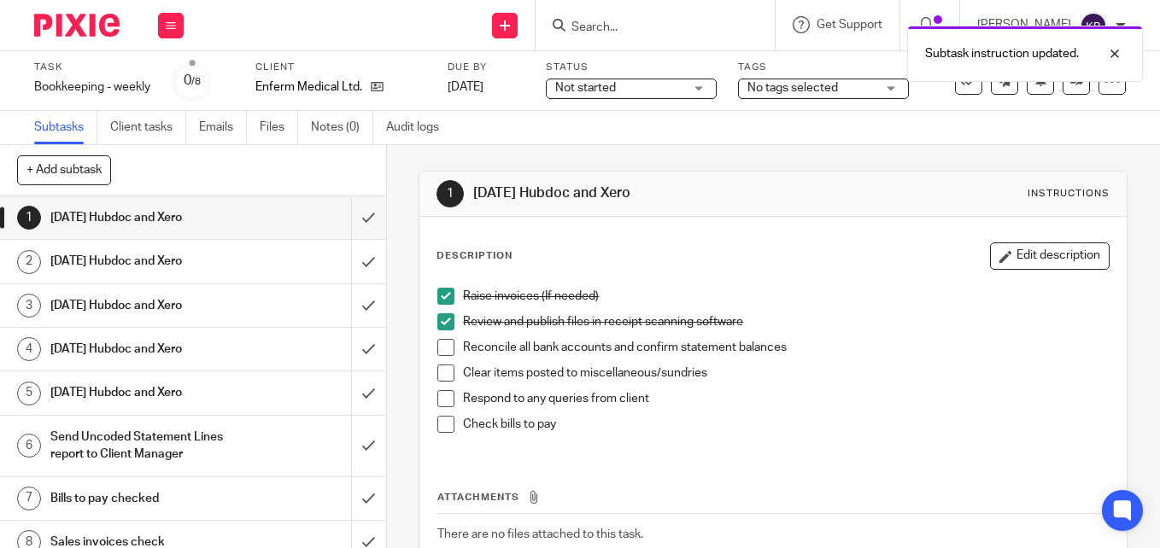
click at [686, 84] on div "Not started Not started" at bounding box center [631, 89] width 171 height 20
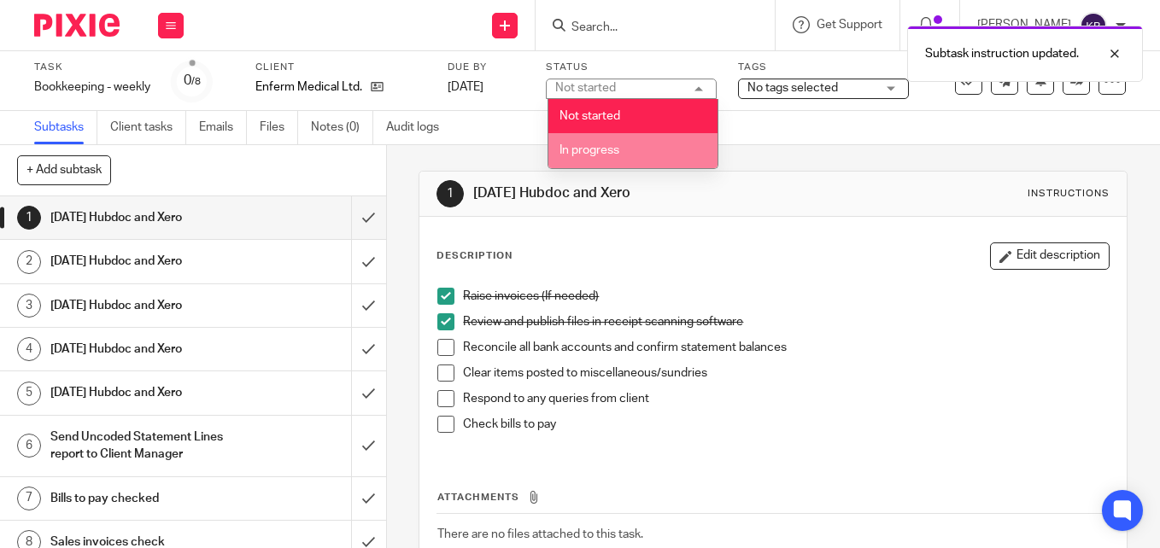
click at [629, 137] on li "In progress" at bounding box center [632, 150] width 169 height 35
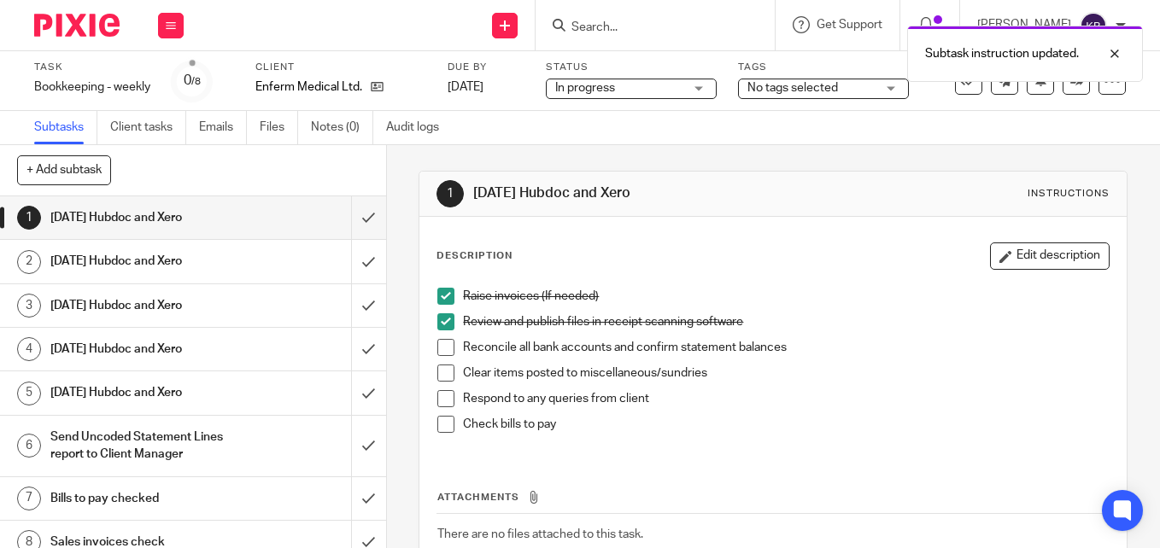
click at [864, 85] on span "No tags selected" at bounding box center [811, 88] width 128 height 18
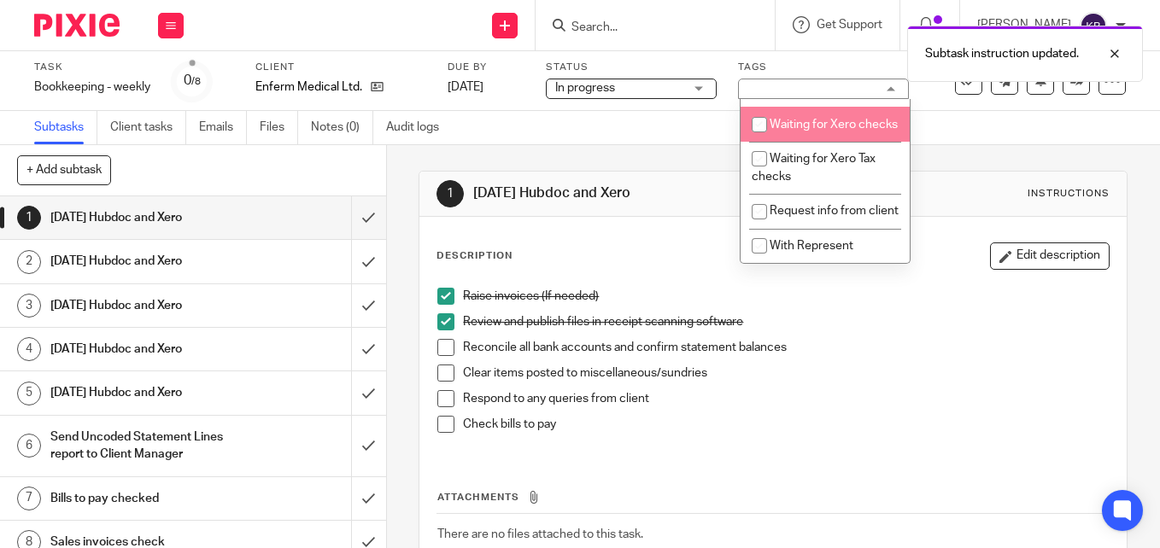
scroll to position [409, 0]
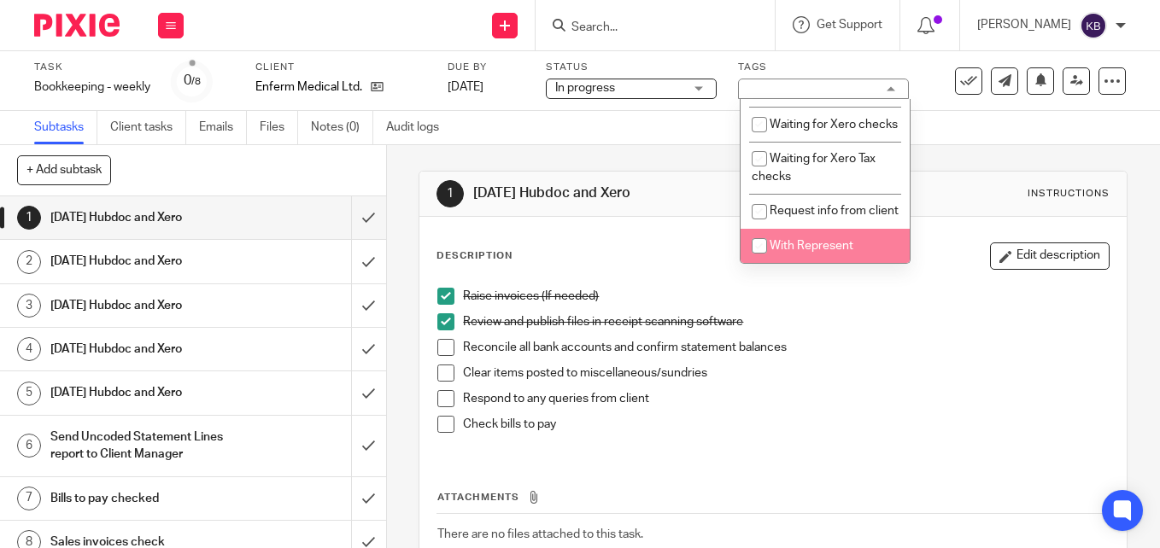
click at [803, 240] on li "With Represent" at bounding box center [824, 246] width 169 height 35
checkbox input "true"
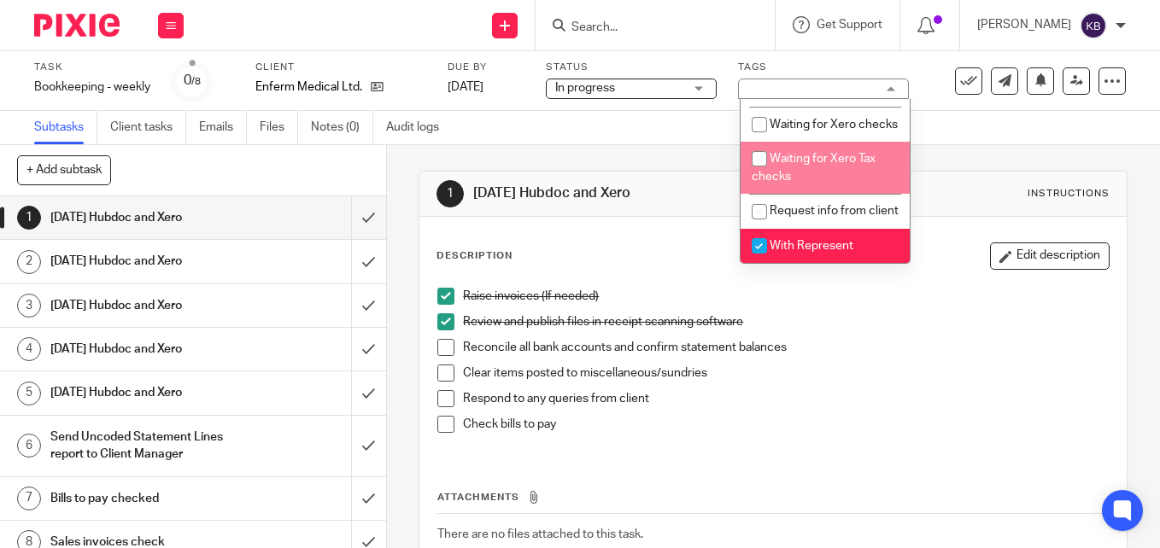
click at [957, 122] on div "Subtasks Client tasks Emails Files Notes (0) Audit logs" at bounding box center [580, 128] width 1160 height 34
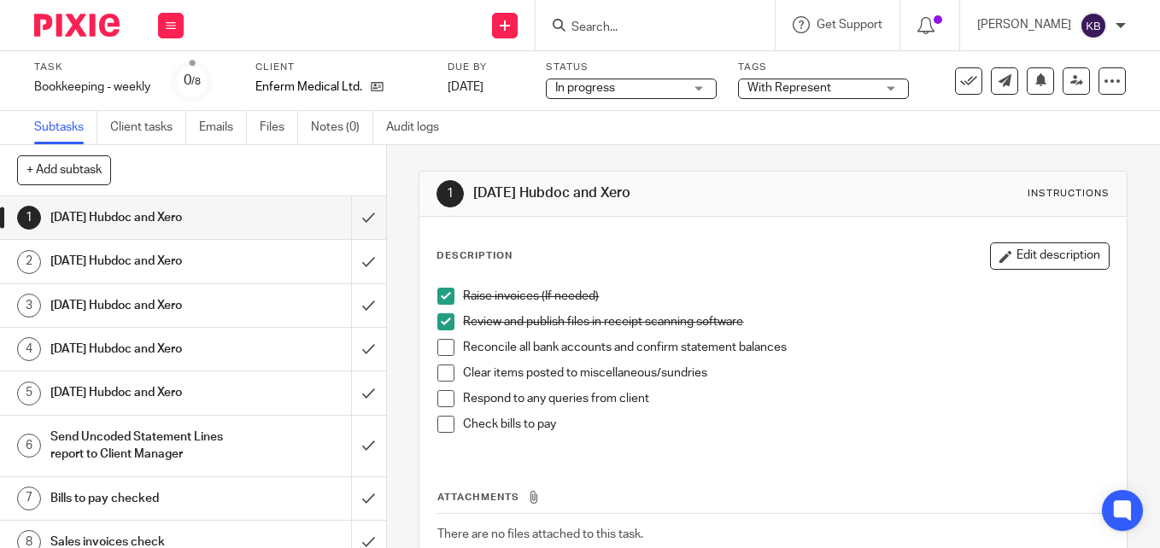
click at [81, 28] on img at bounding box center [76, 25] width 85 height 23
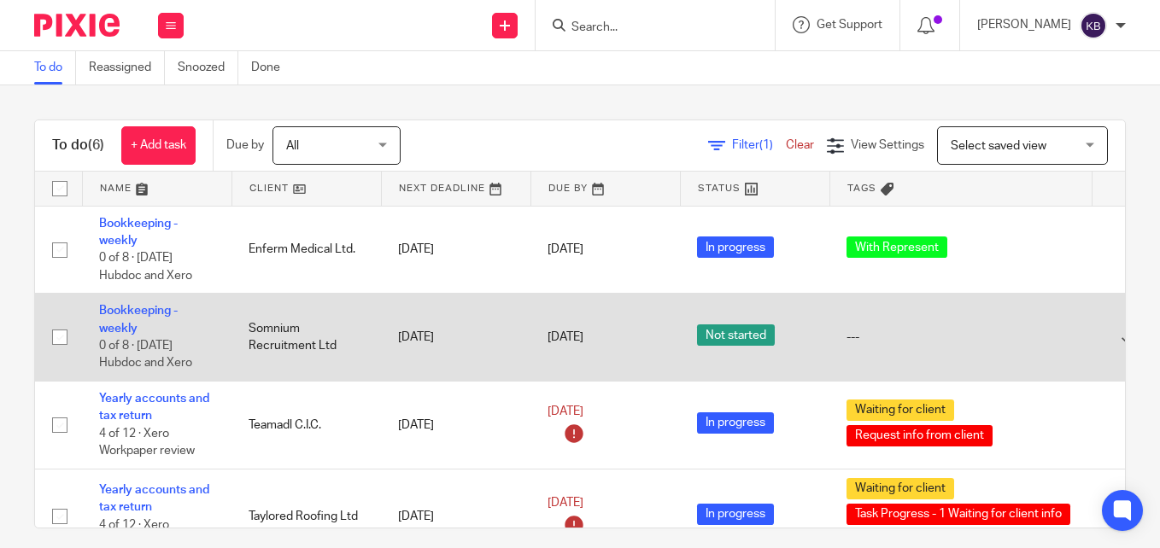
click at [119, 320] on td "Bookkeeping - weekly 0 of 8 · [DATE] Hubdoc and Xero" at bounding box center [156, 338] width 149 height 88
click at [123, 319] on td "Bookkeeping - weekly 0 of 8 · [DATE] Hubdoc and Xero" at bounding box center [156, 338] width 149 height 88
click at [120, 312] on link "Bookkeeping - weekly" at bounding box center [138, 319] width 79 height 29
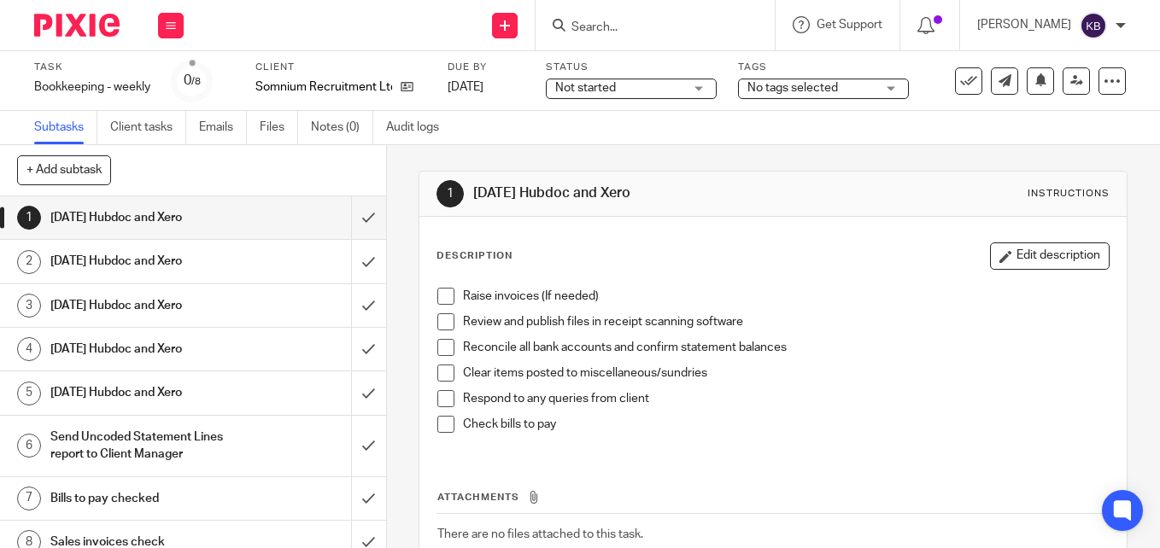
click at [695, 90] on div "Not started Not started" at bounding box center [631, 89] width 171 height 20
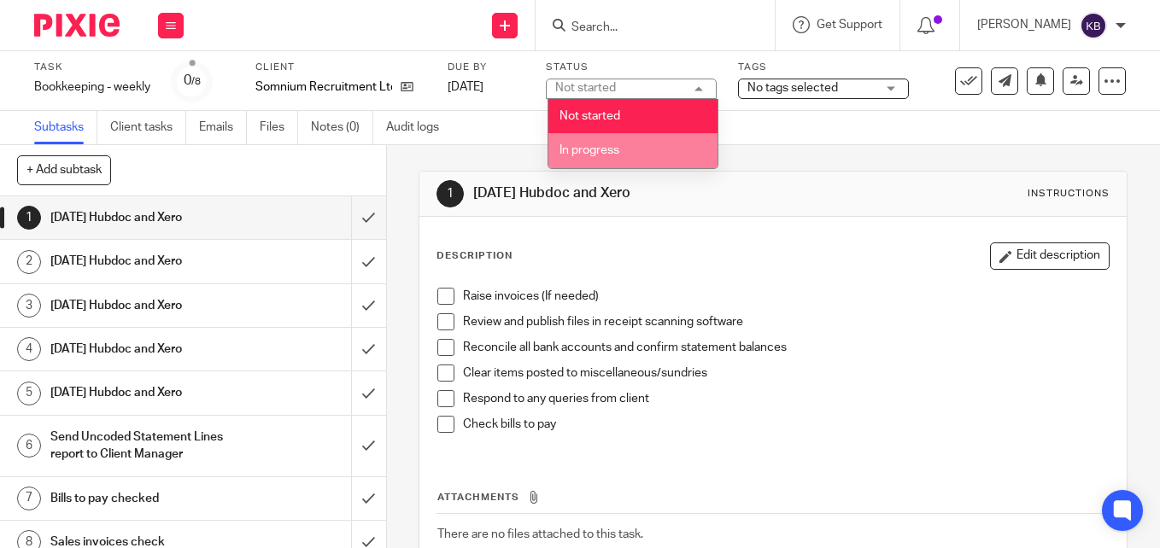
click at [578, 170] on div "1 Monday Hubdoc and Xero Instructions Description Edit description Raise invoic…" at bounding box center [772, 404] width 709 height 518
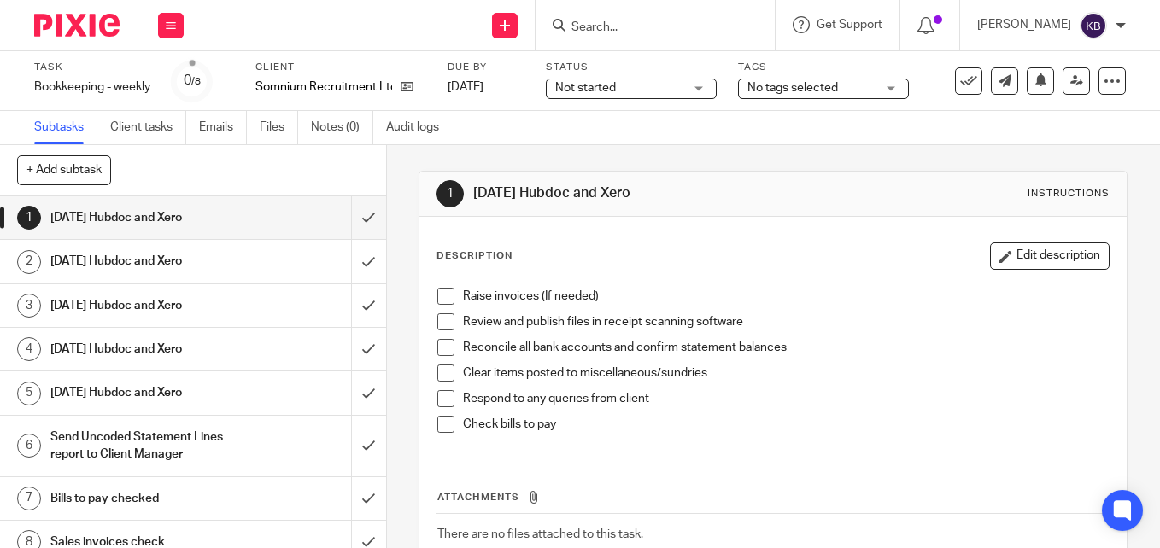
click at [578, 170] on div "1 Monday Hubdoc and Xero Instructions Description Edit description Raise invoic…" at bounding box center [772, 404] width 709 height 518
drag, startPoint x: 578, startPoint y: 170, endPoint x: 582, endPoint y: 89, distance: 81.2
click at [582, 88] on span "Not started" at bounding box center [585, 88] width 61 height 12
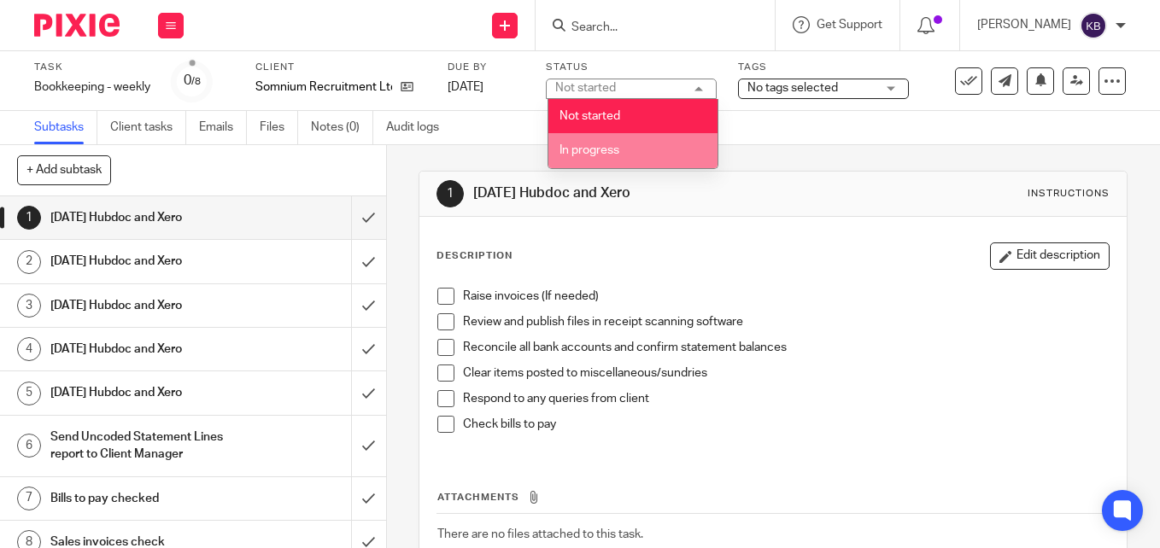
drag, startPoint x: 627, startPoint y: 155, endPoint x: 639, endPoint y: 154, distance: 12.0
click at [627, 155] on li "In progress" at bounding box center [632, 150] width 169 height 35
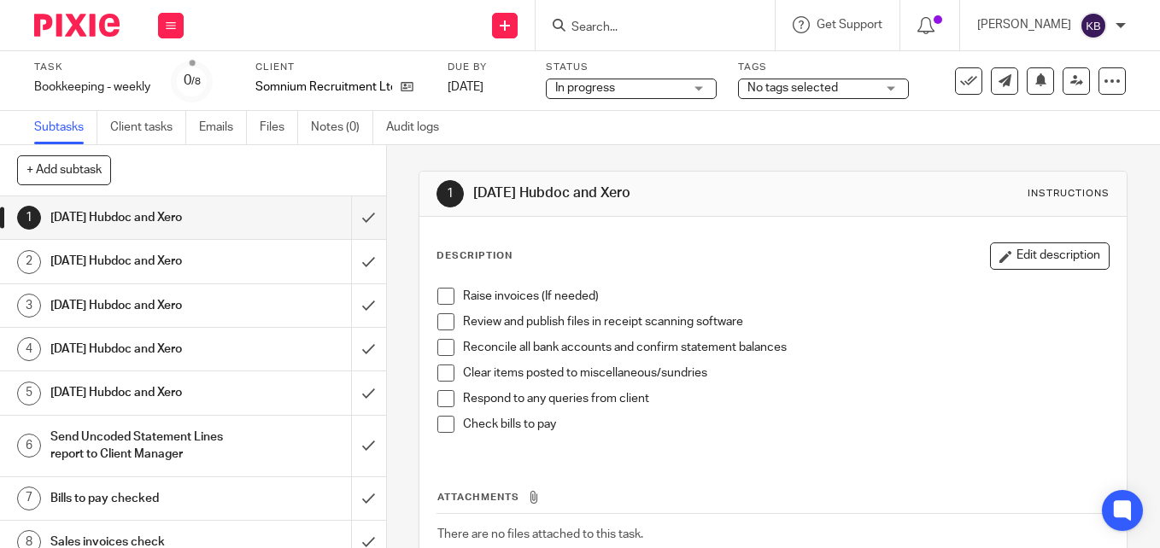
click at [861, 97] on span "No tags selected" at bounding box center [811, 88] width 128 height 18
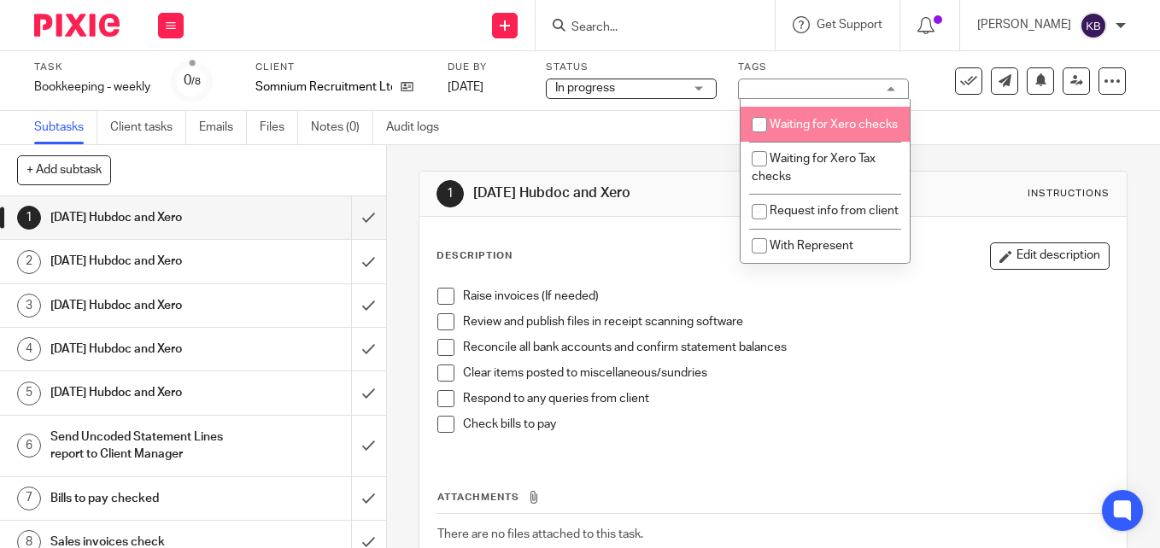
scroll to position [409, 0]
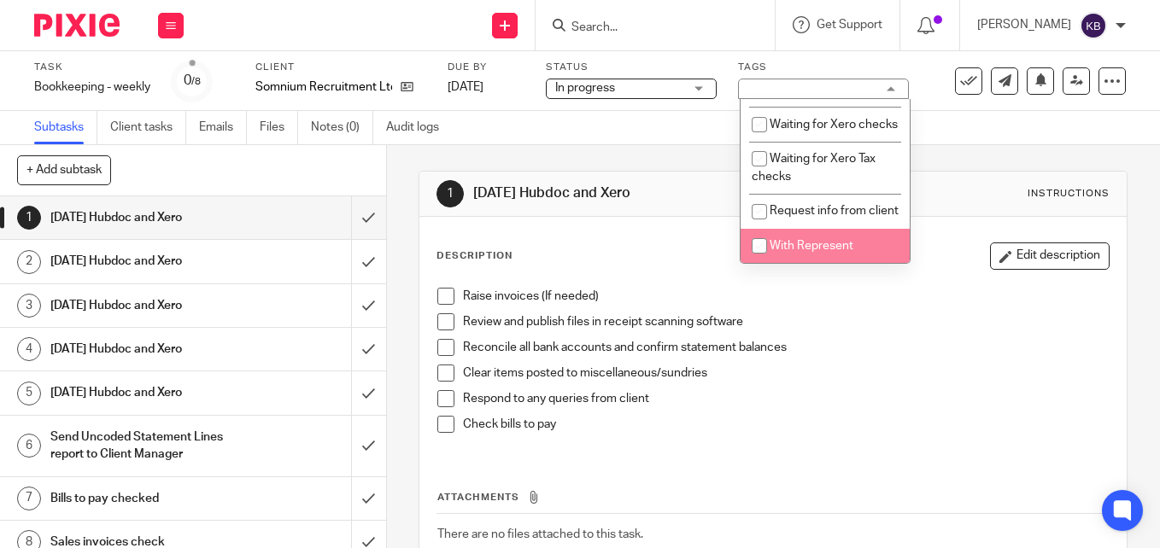
click at [775, 251] on span "With Represent" at bounding box center [811, 246] width 84 height 12
checkbox input "true"
click at [447, 297] on span at bounding box center [445, 296] width 17 height 17
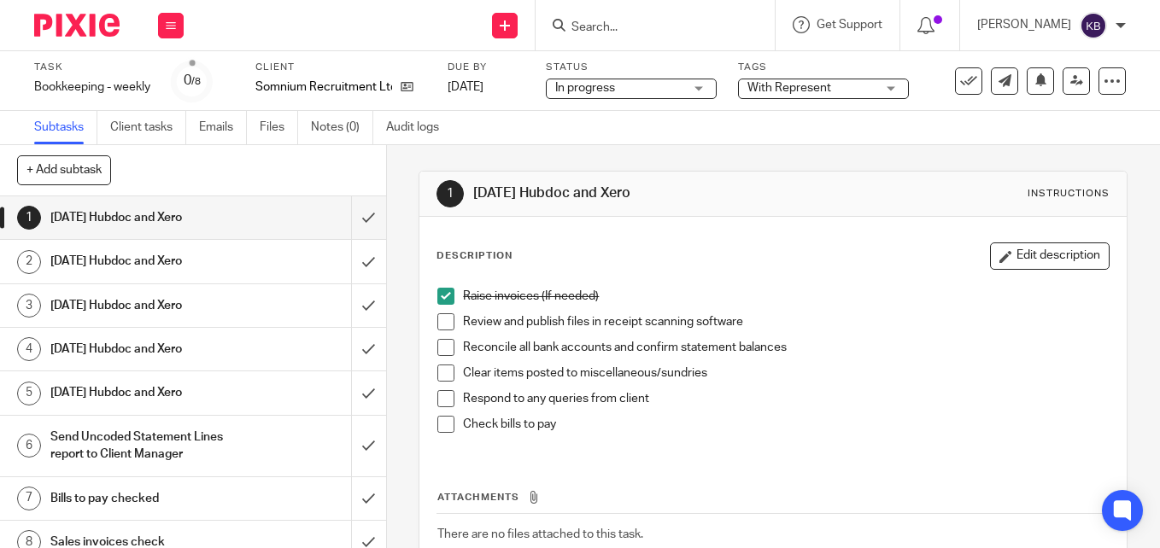
click at [437, 321] on span at bounding box center [445, 321] width 17 height 17
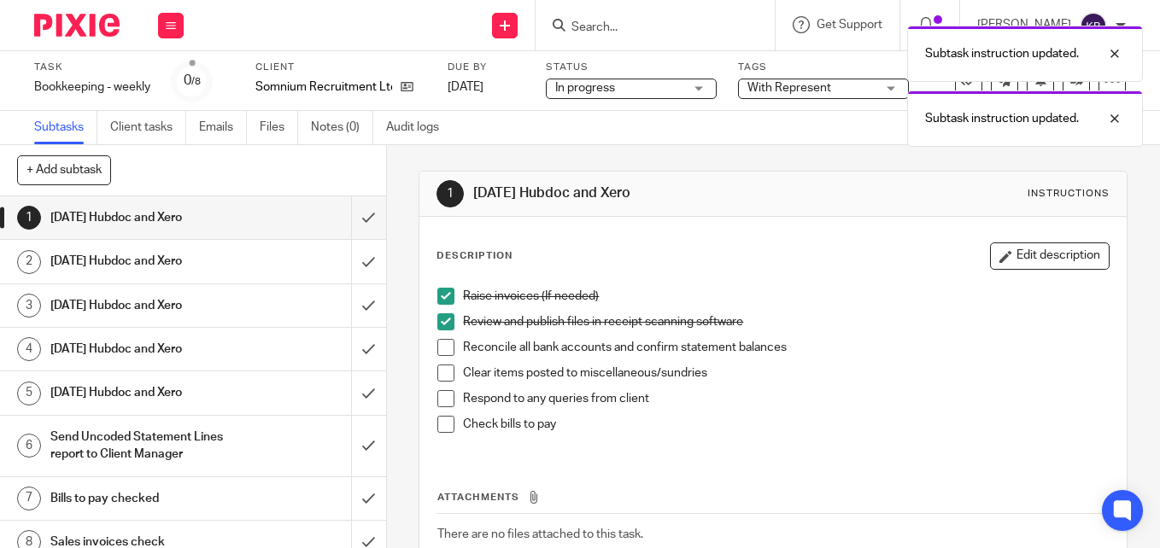
click at [437, 348] on span at bounding box center [445, 347] width 17 height 17
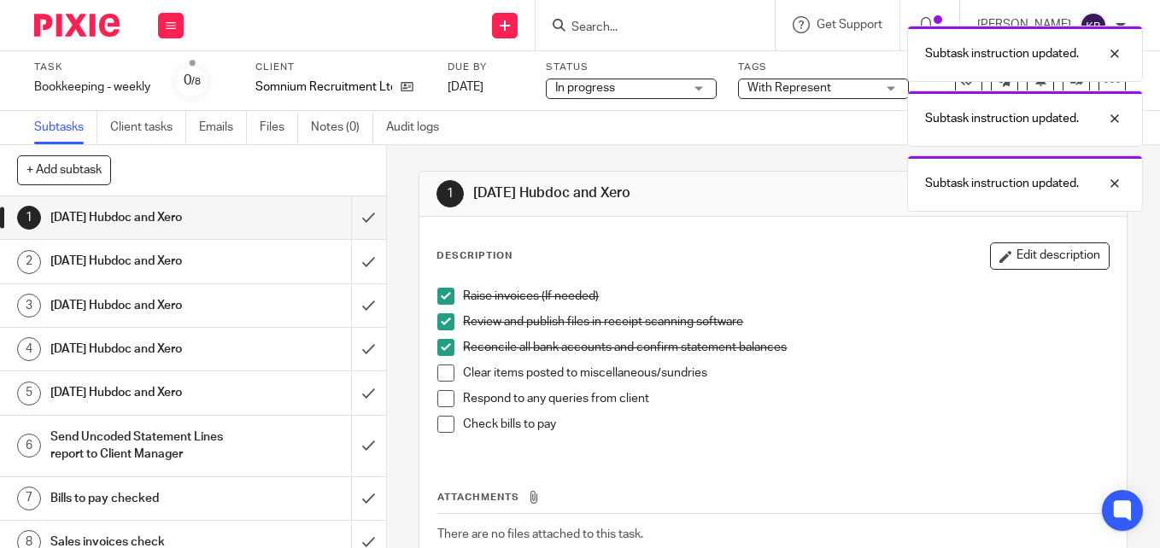
click at [442, 375] on span at bounding box center [445, 373] width 17 height 17
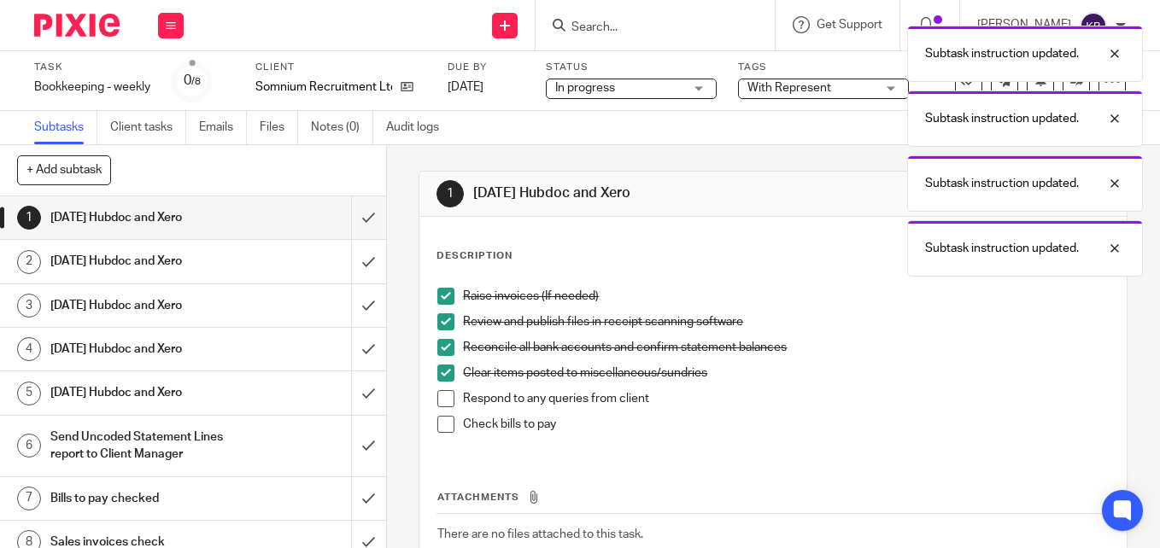
click at [97, 26] on img at bounding box center [76, 25] width 85 height 23
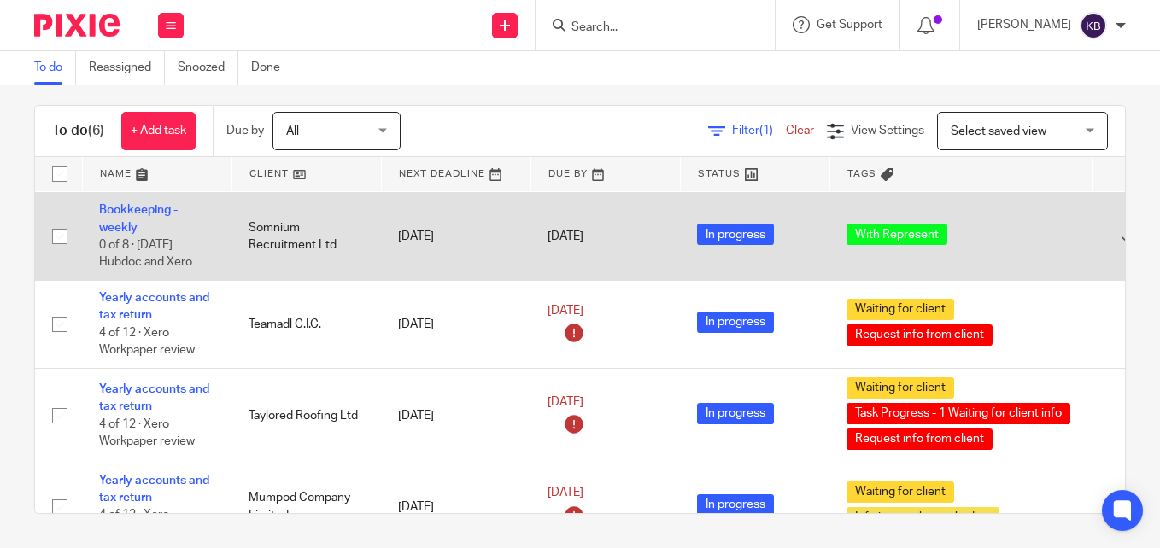
scroll to position [225, 0]
